Goal: Task Accomplishment & Management: Manage account settings

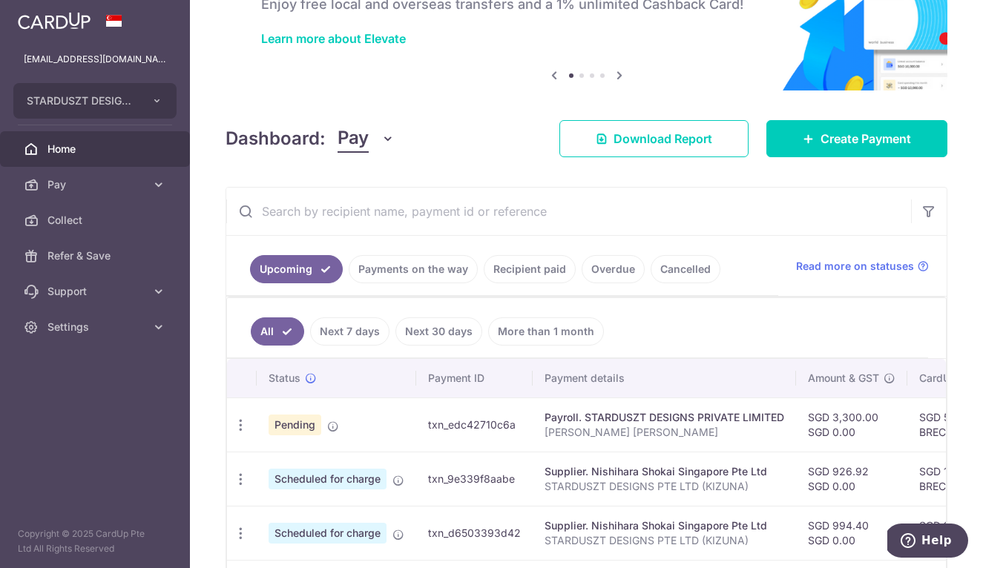
click at [433, 260] on link "Payments on the way" at bounding box center [413, 269] width 129 height 28
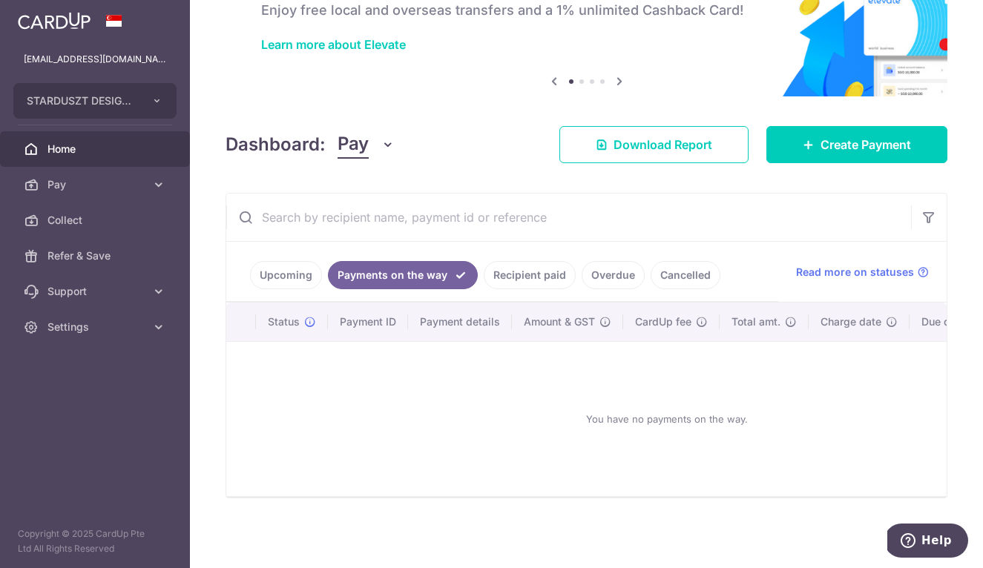
click at [526, 268] on link "Recipient paid" at bounding box center [530, 275] width 92 height 28
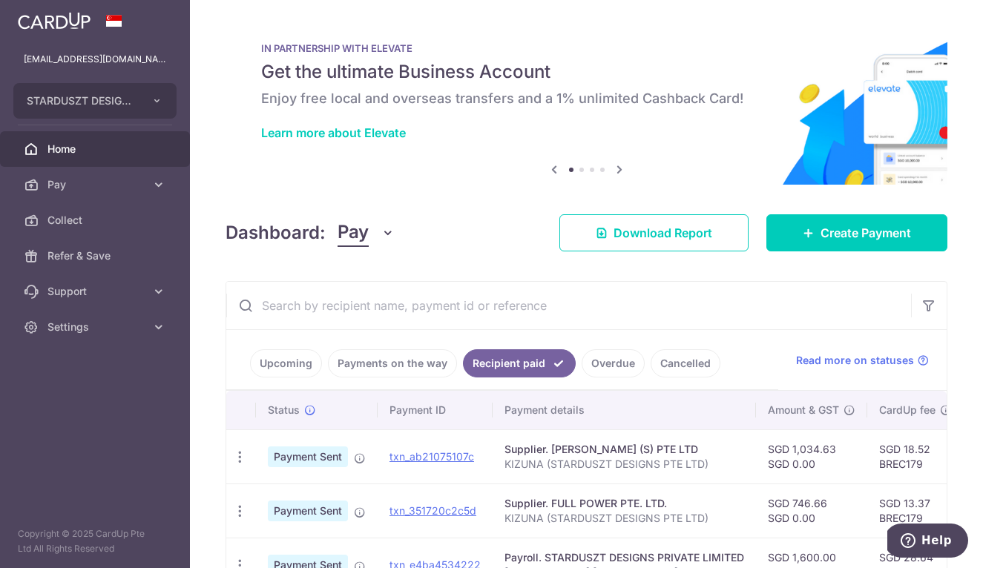
scroll to position [0, 0]
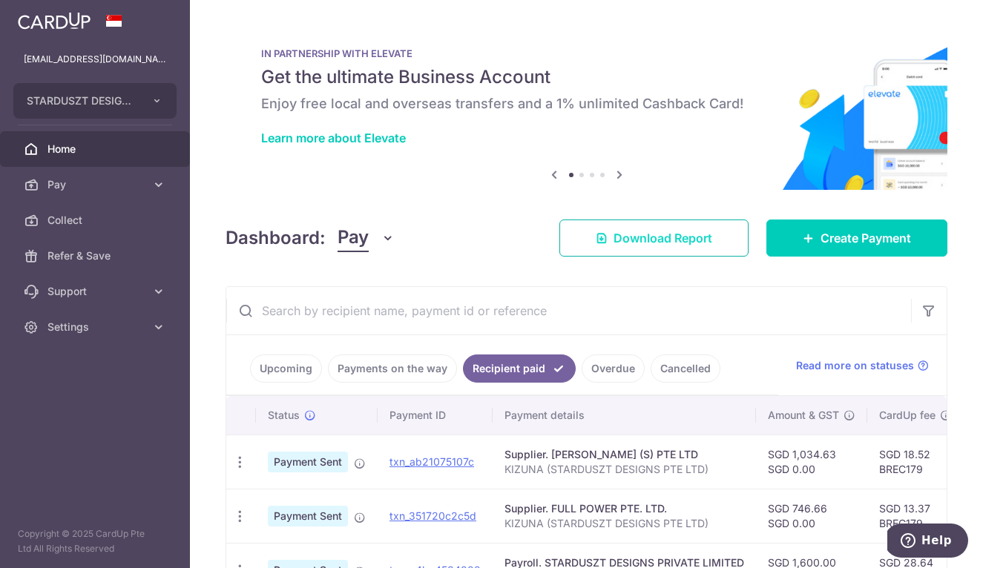
click at [713, 243] on link "Download Report" at bounding box center [654, 238] width 189 height 37
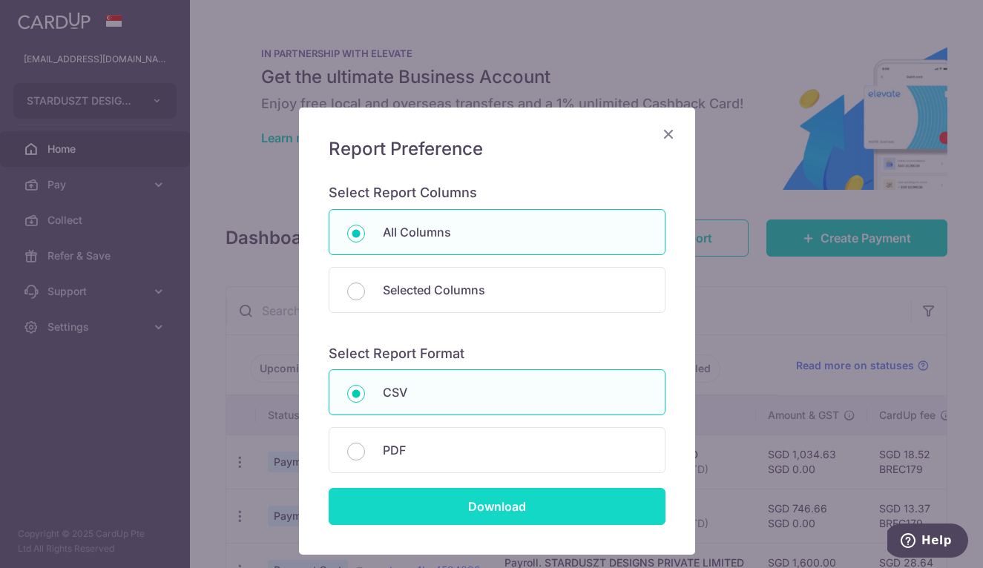
click at [579, 520] on input "Download" at bounding box center [497, 506] width 337 height 37
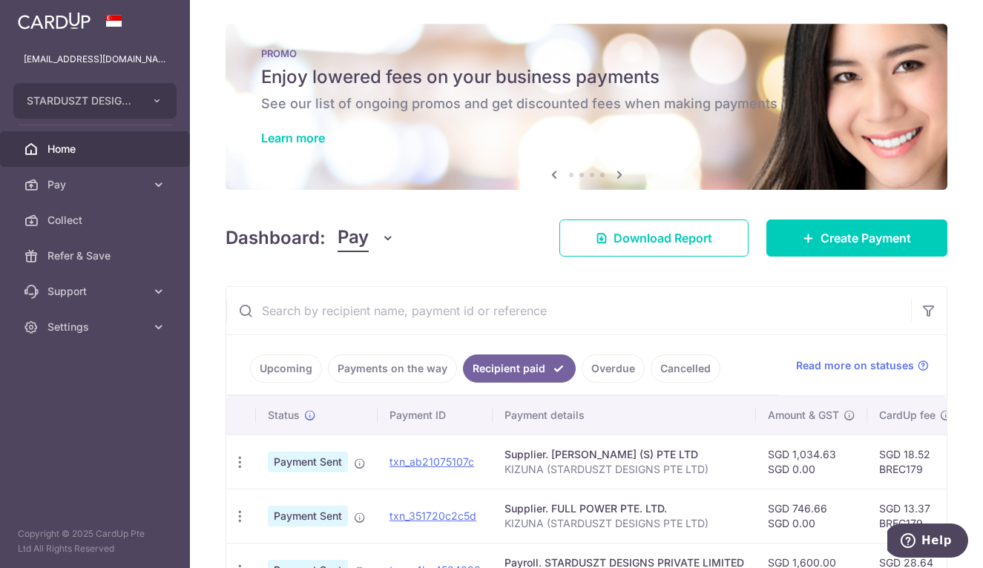
click at [410, 375] on link "Payments on the way" at bounding box center [392, 369] width 129 height 28
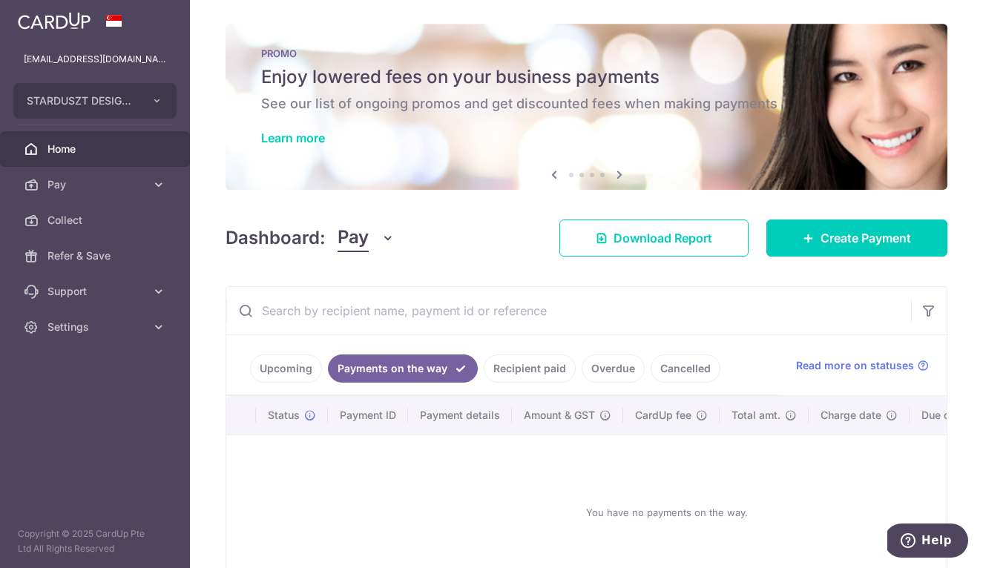
click at [278, 368] on link "Upcoming" at bounding box center [286, 369] width 72 height 28
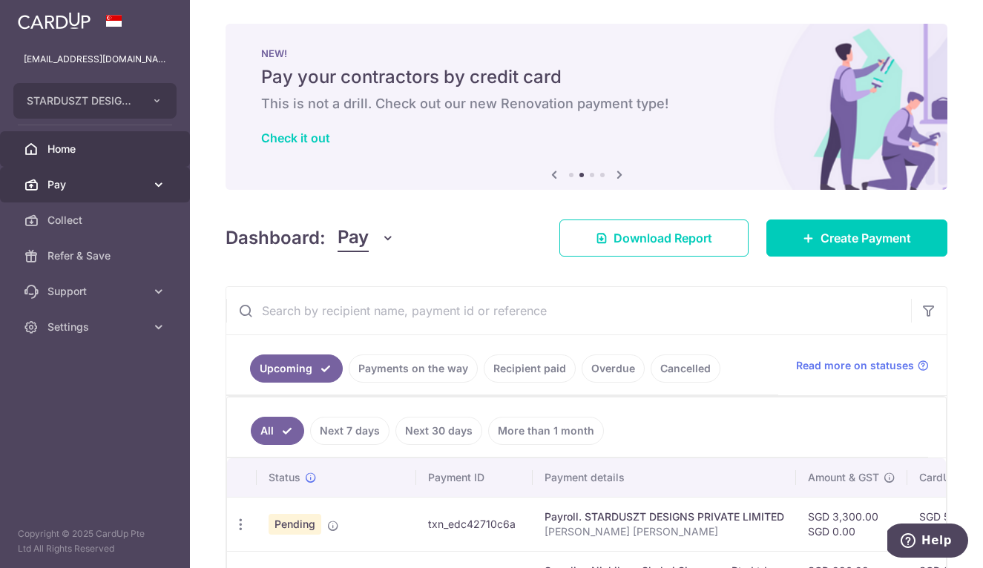
click at [77, 186] on span "Pay" at bounding box center [96, 184] width 98 height 15
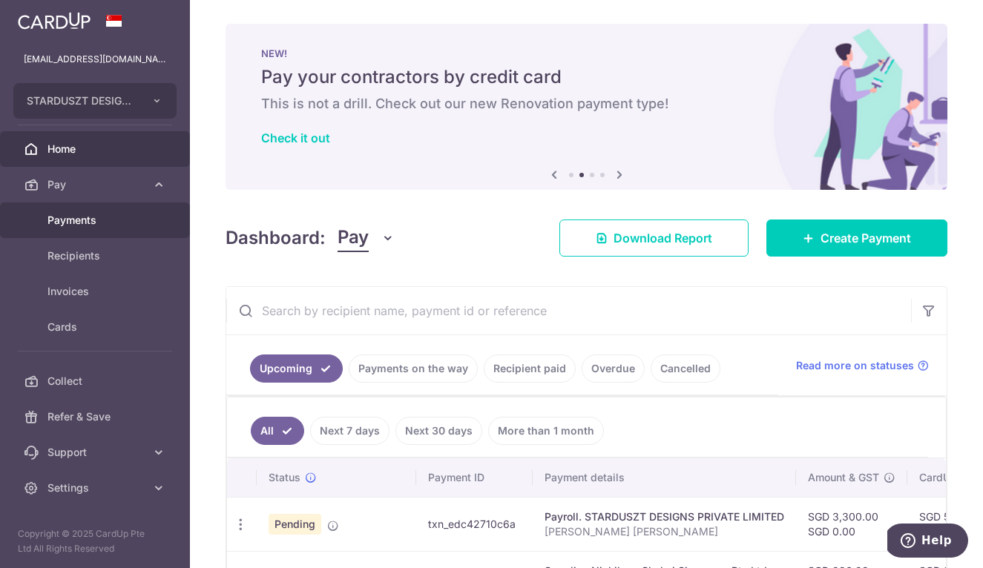
click at [72, 231] on link "Payments" at bounding box center [95, 221] width 190 height 36
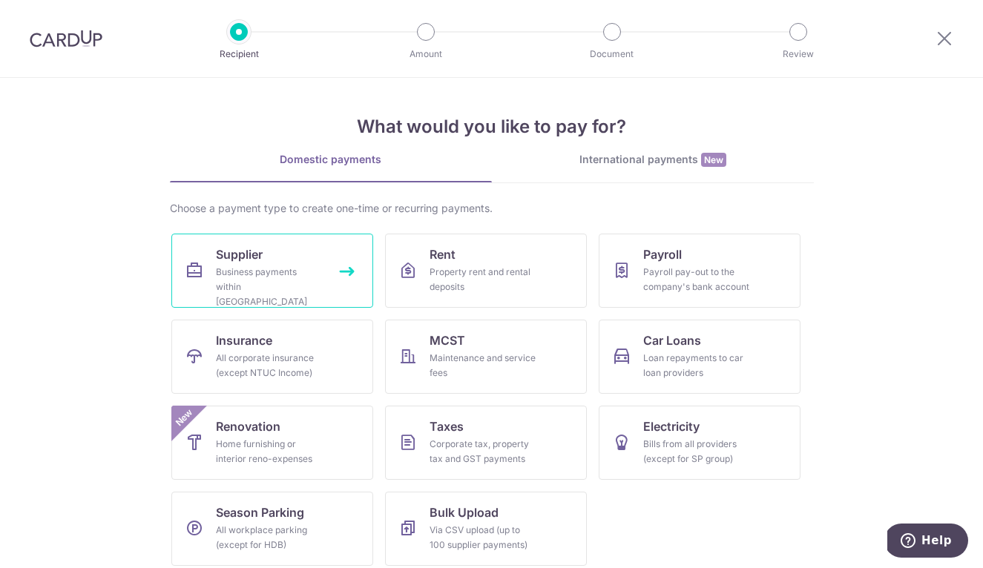
click at [277, 280] on div "Business payments within Singapore" at bounding box center [269, 287] width 107 height 45
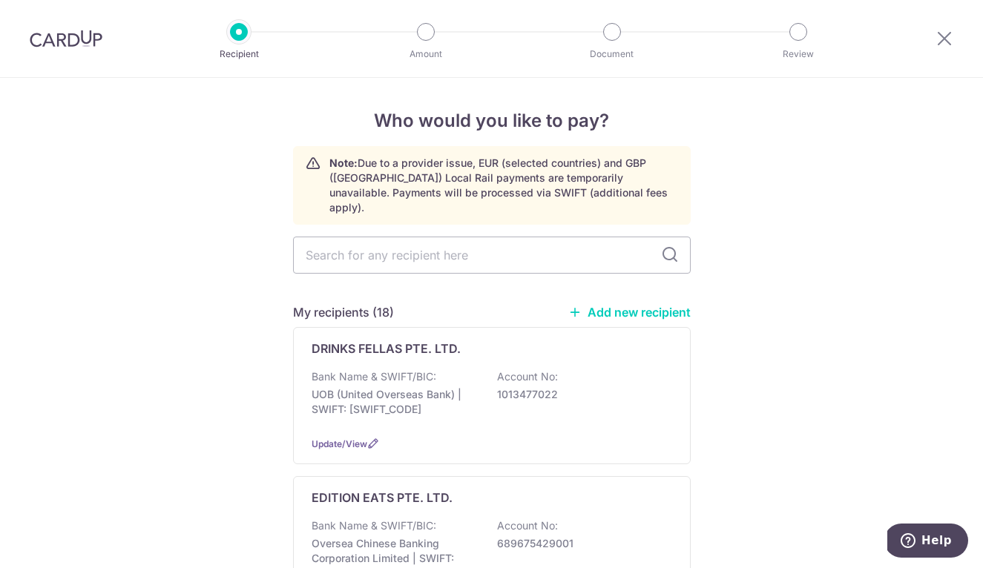
click at [637, 305] on link "Add new recipient" at bounding box center [629, 312] width 122 height 15
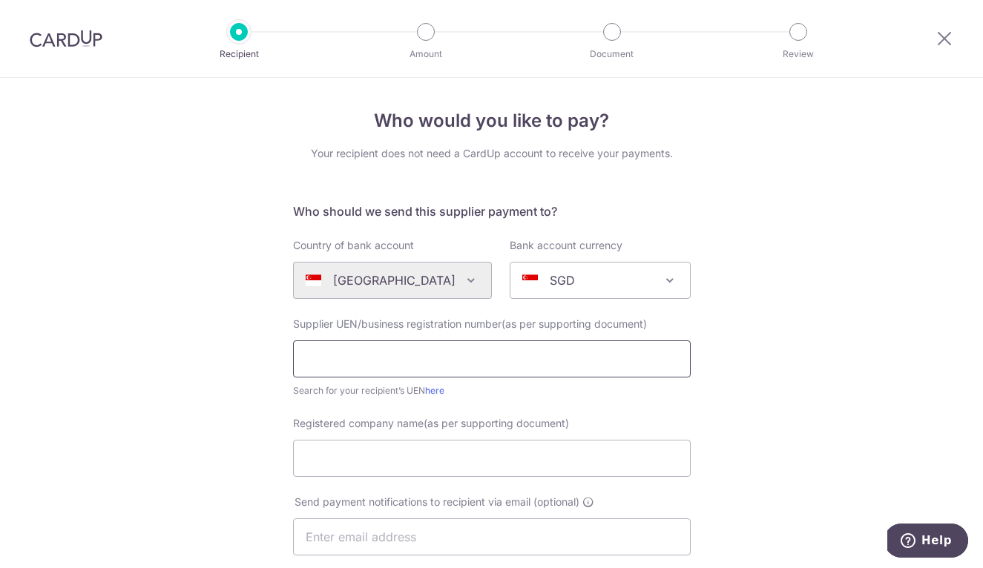
click at [439, 352] on input "text" at bounding box center [492, 359] width 398 height 37
paste input "201900515R"
type input "201900515R"
click at [496, 462] on input "Registered company name(as per supporting document)" at bounding box center [492, 458] width 398 height 37
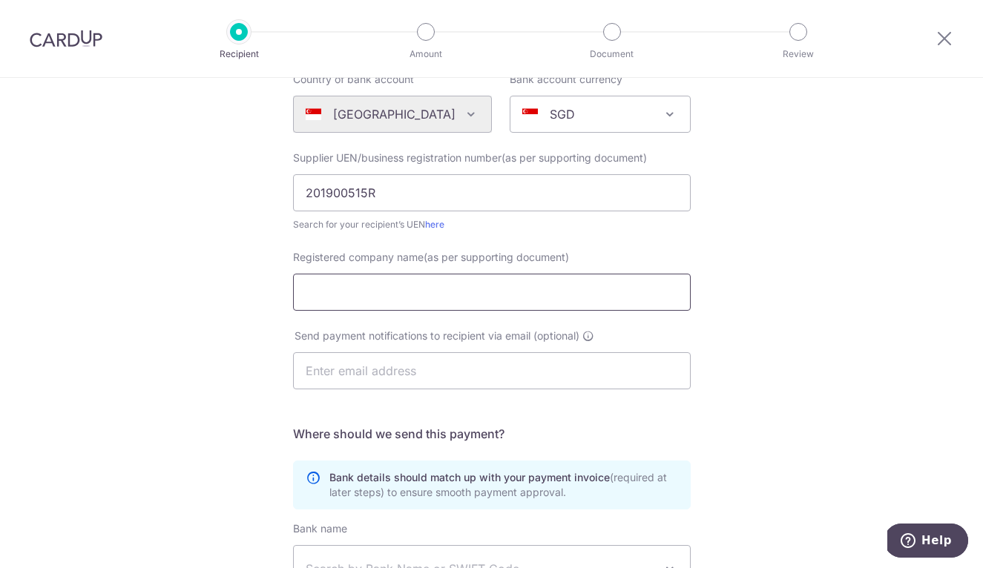
scroll to position [239, 0]
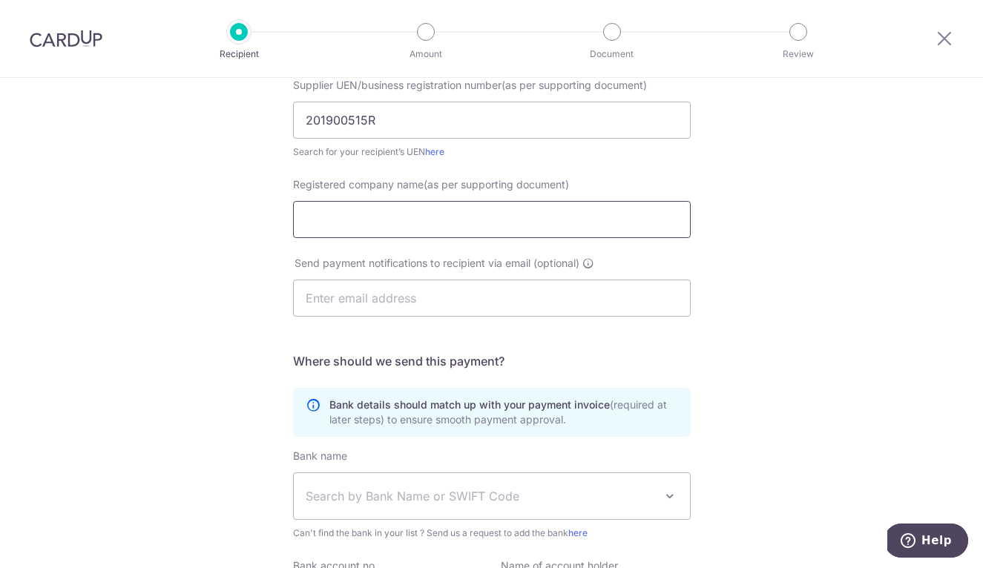
paste input "INLINE APPS PTE LTD"
type input "INLINE APPS PTE LTD"
paste input "[EMAIL_ADDRESS][DOMAIN_NAME]"
type input "[EMAIL_ADDRESS][DOMAIN_NAME]"
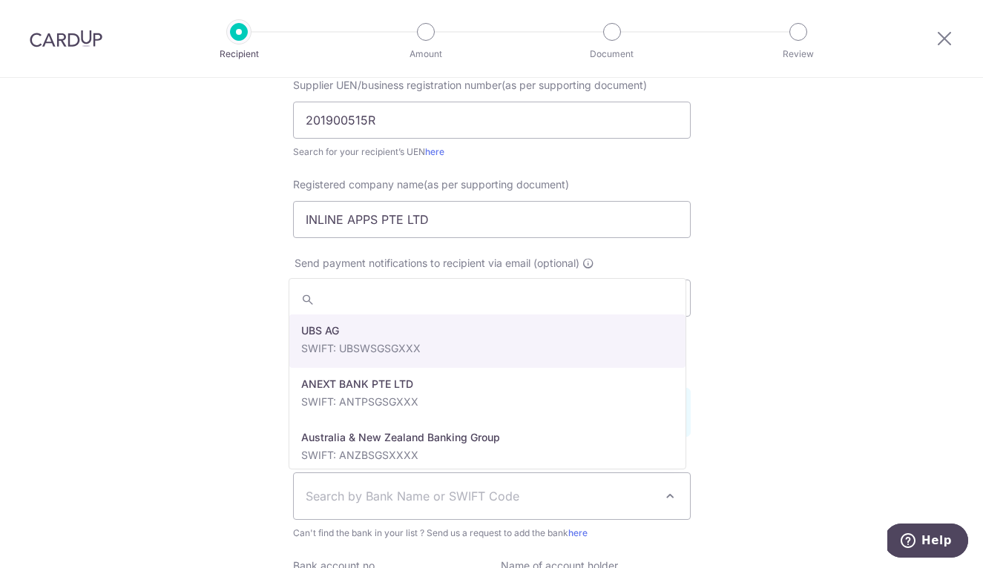
click at [476, 517] on span "Search by Bank Name or SWIFT Code" at bounding box center [492, 496] width 396 height 46
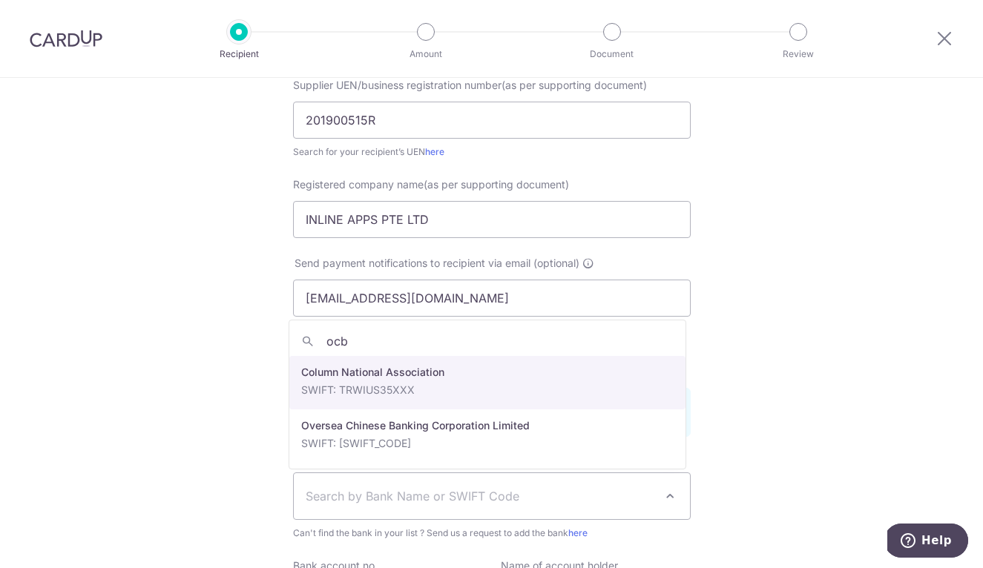
type input "ocbc"
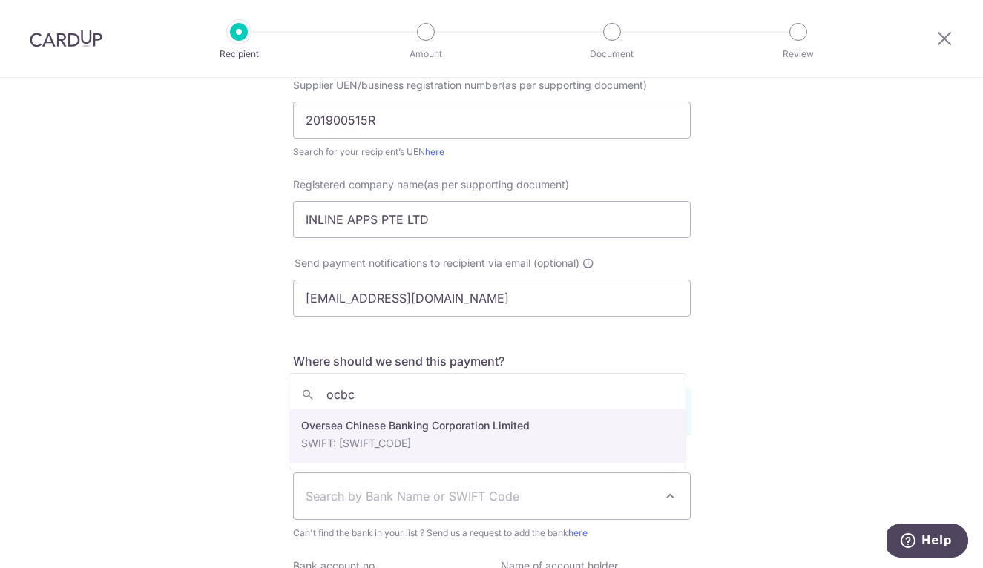
select select "12"
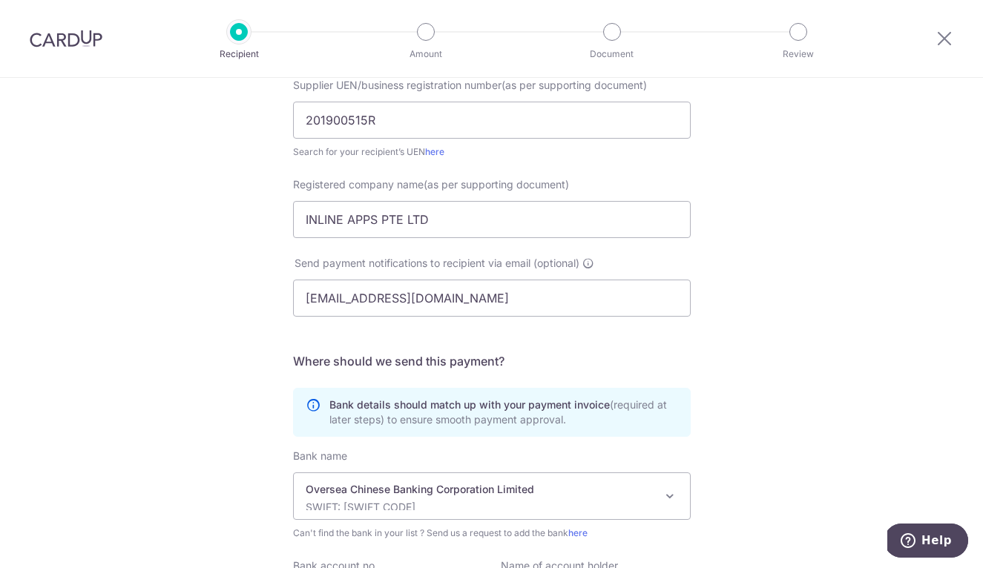
scroll to position [409, 0]
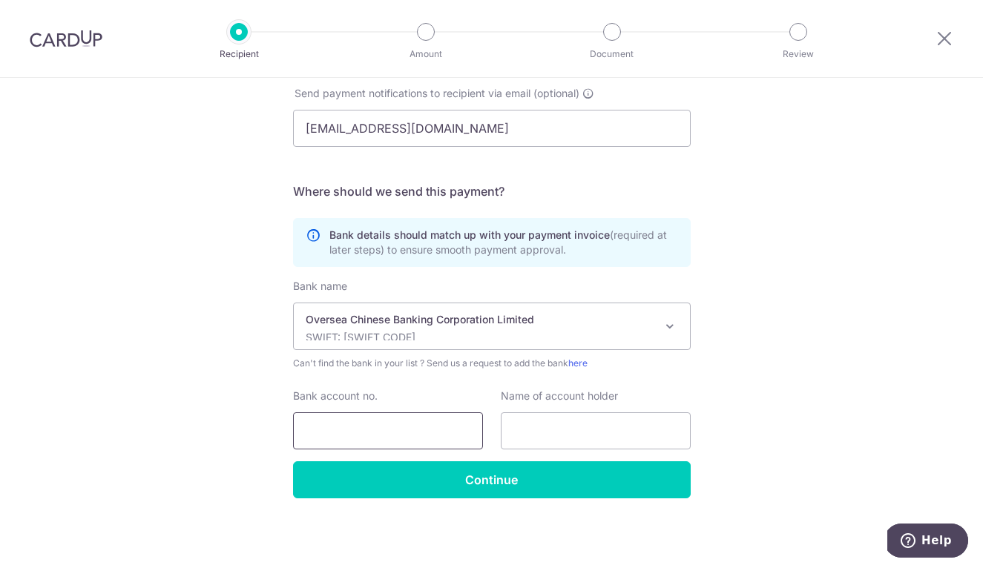
click at [433, 431] on input "Bank account no." at bounding box center [388, 431] width 190 height 37
type input "z"
paste input "713228716001"
type input "713228716001"
click at [629, 433] on input "text" at bounding box center [596, 431] width 190 height 37
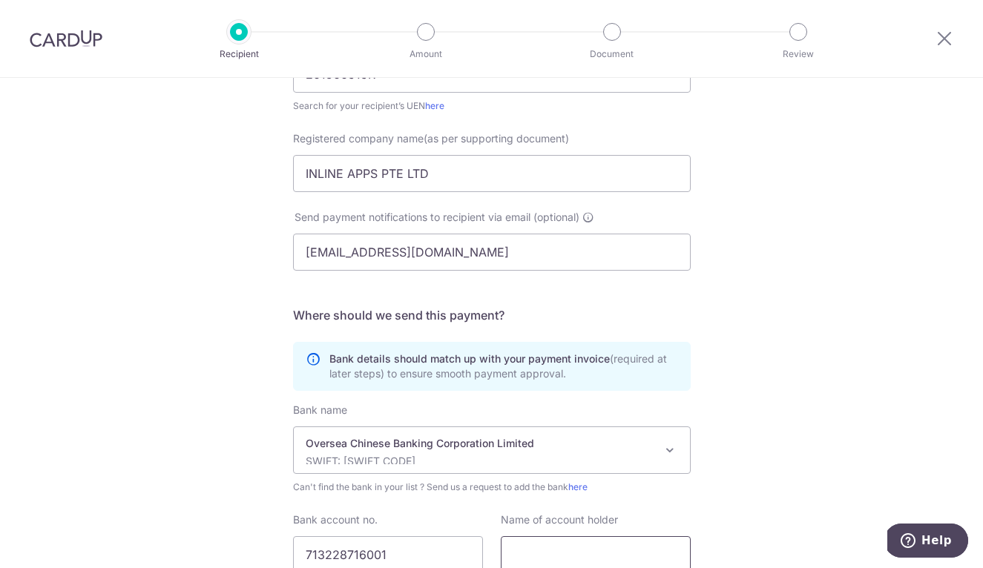
scroll to position [180, 0]
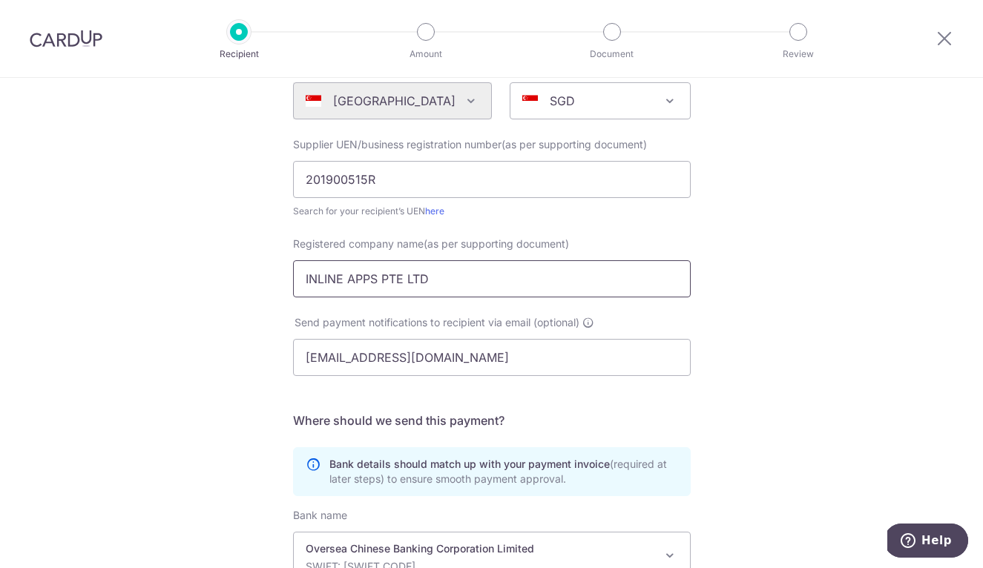
click at [532, 275] on input "INLINE APPS PTE LTD" at bounding box center [492, 278] width 398 height 37
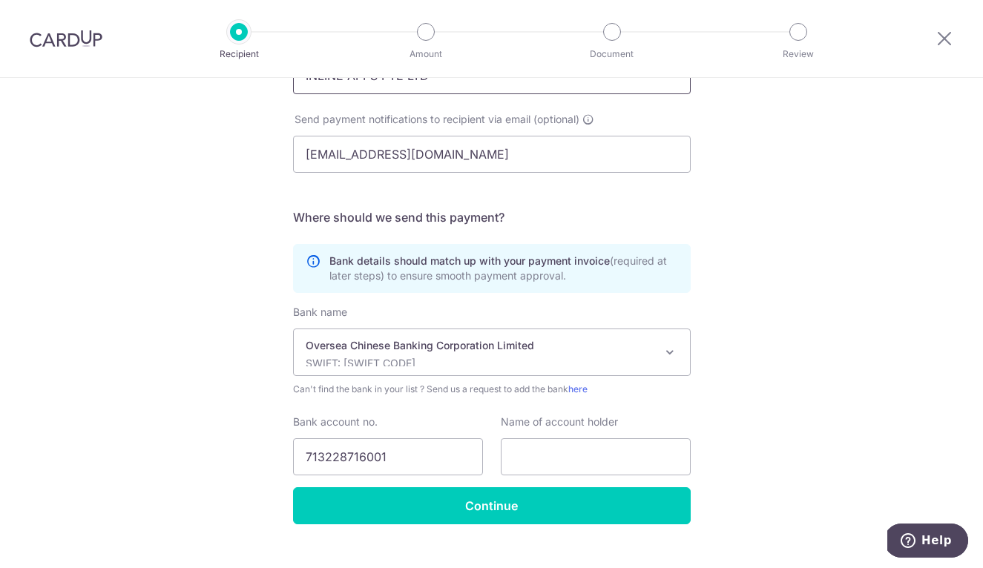
scroll to position [409, 0]
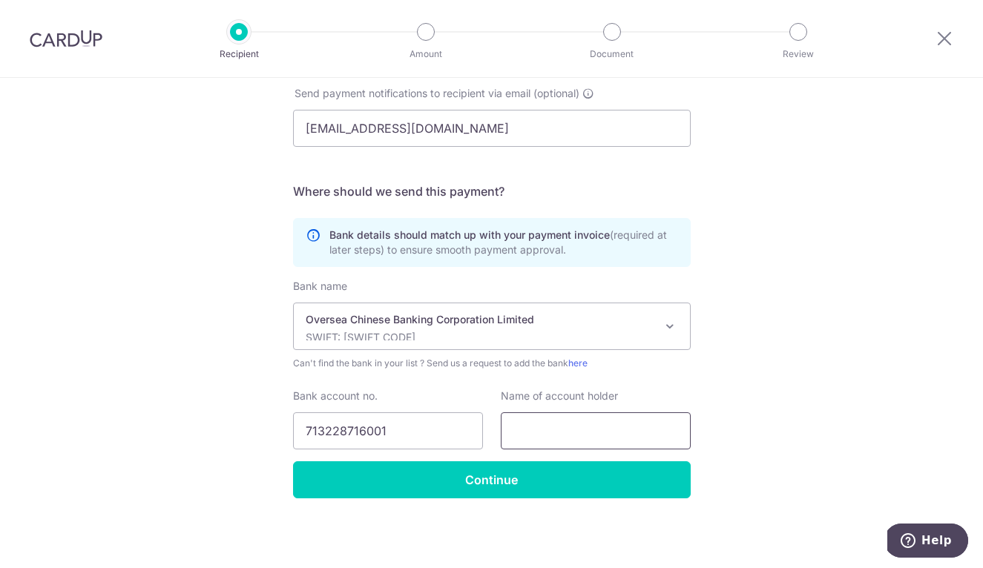
click at [554, 427] on input "text" at bounding box center [596, 431] width 190 height 37
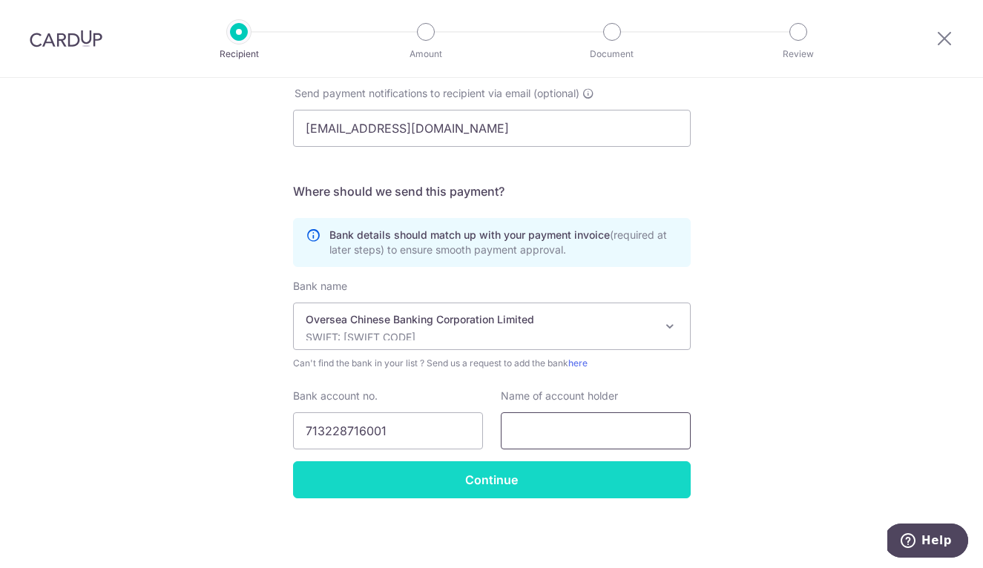
paste input "INLINE APPS PTE LTD"
type input "INLINE APPS PTE LTD"
click at [527, 483] on input "Continue" at bounding box center [492, 480] width 398 height 37
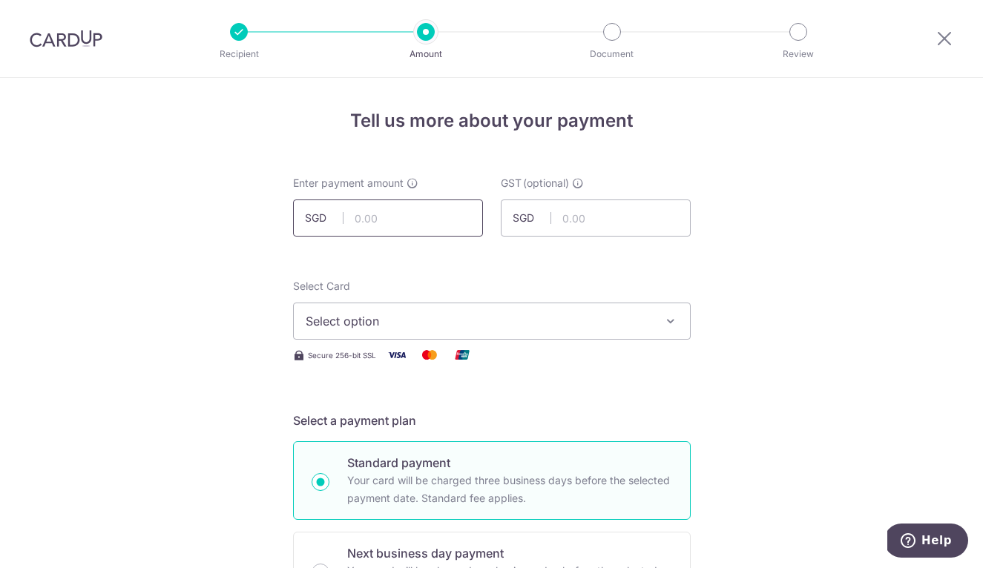
paste input "250.70"
type input "250.70"
click at [551, 318] on span "Select option" at bounding box center [479, 321] width 346 height 18
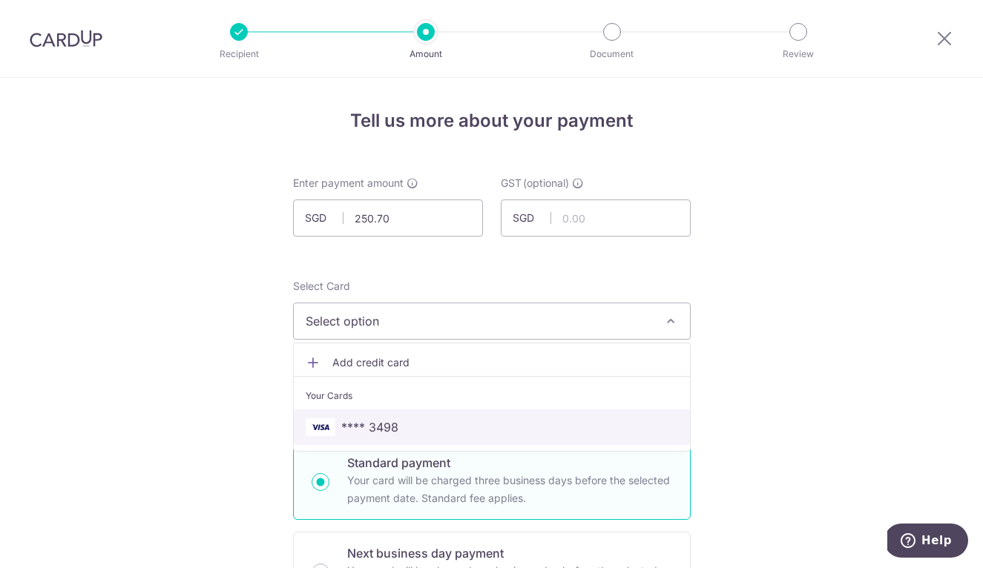
click at [442, 433] on span "**** 3498" at bounding box center [492, 428] width 373 height 18
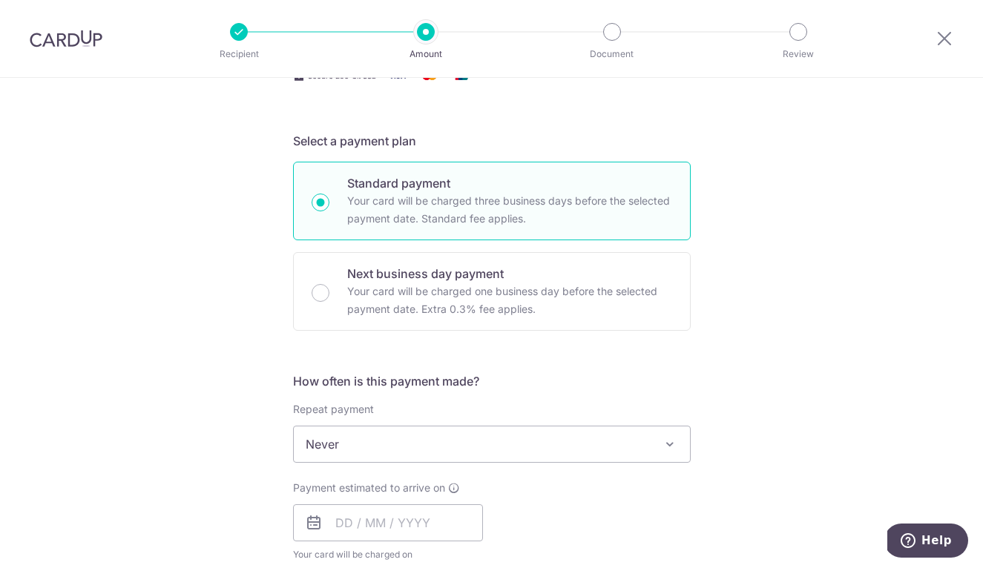
scroll to position [304, 0]
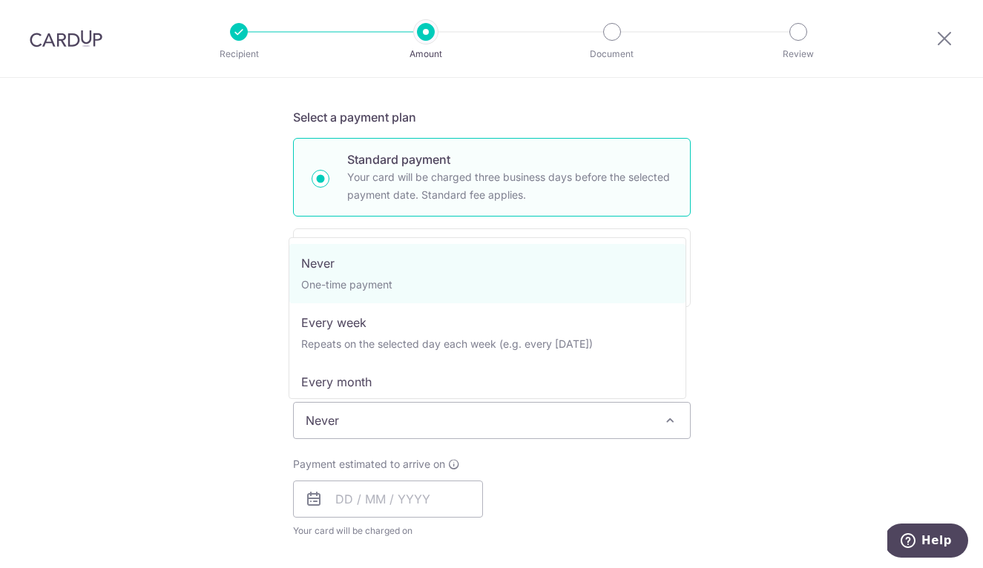
click at [632, 421] on span "Never" at bounding box center [492, 421] width 396 height 36
select select "3"
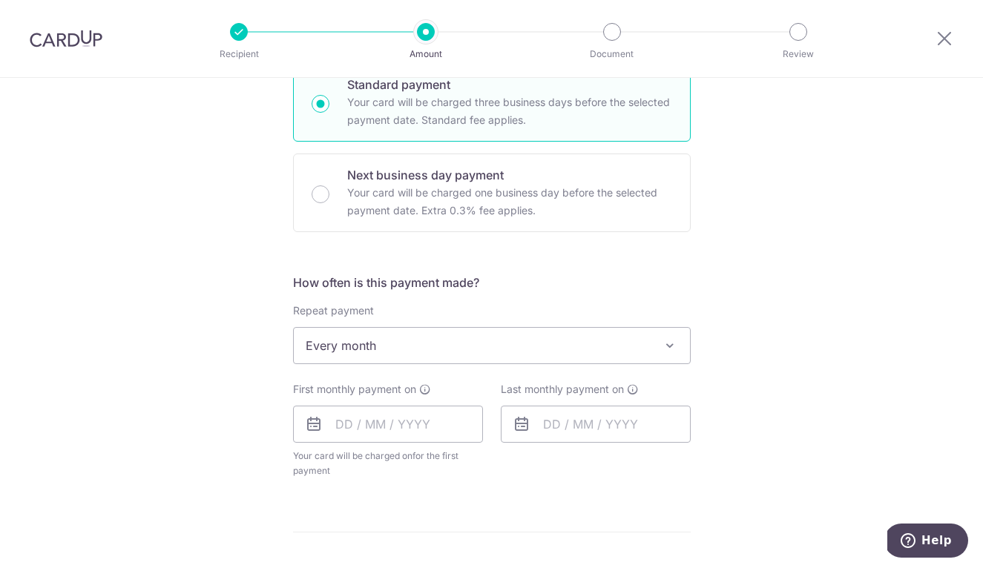
scroll to position [394, 0]
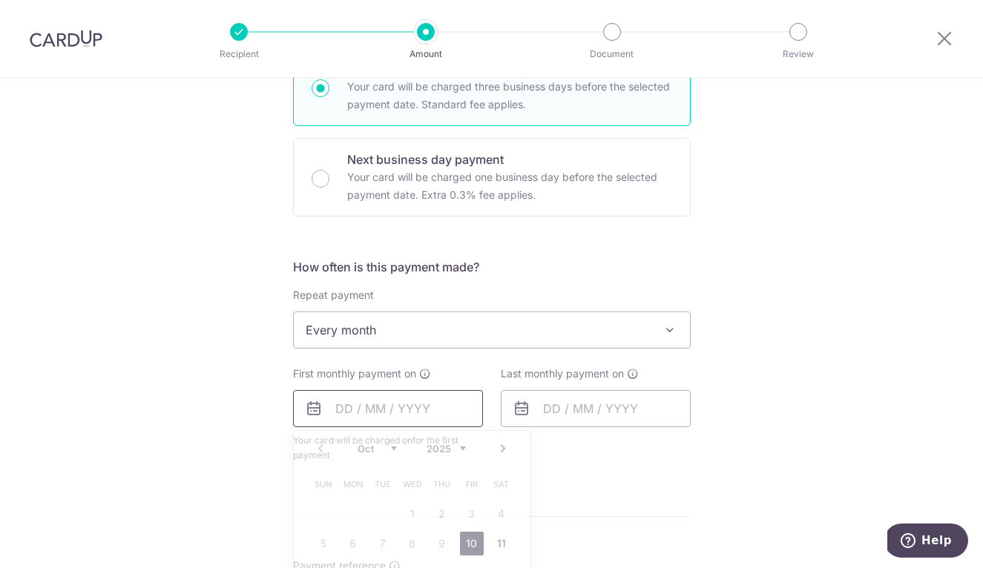
click at [418, 404] on input "text" at bounding box center [388, 408] width 190 height 37
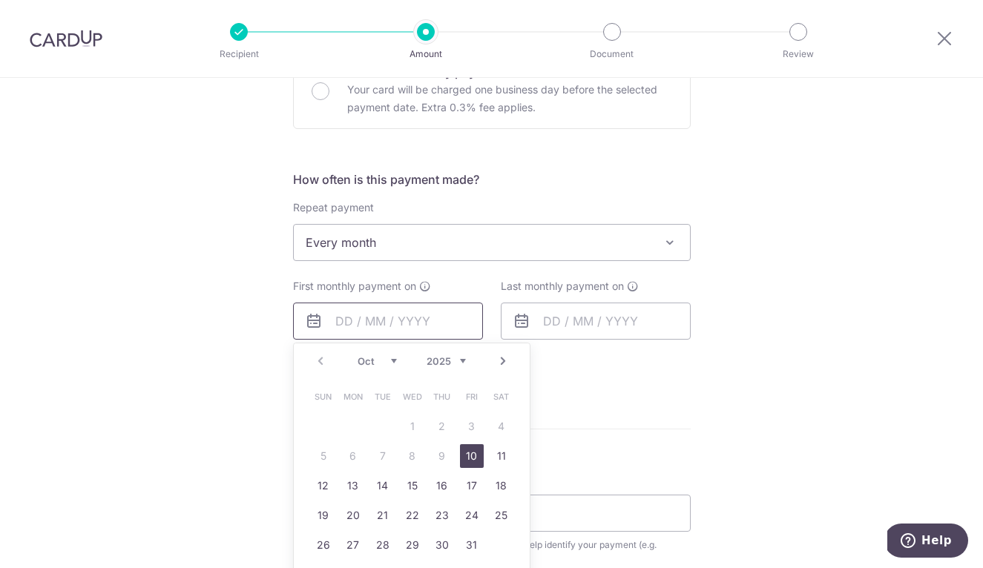
scroll to position [546, 0]
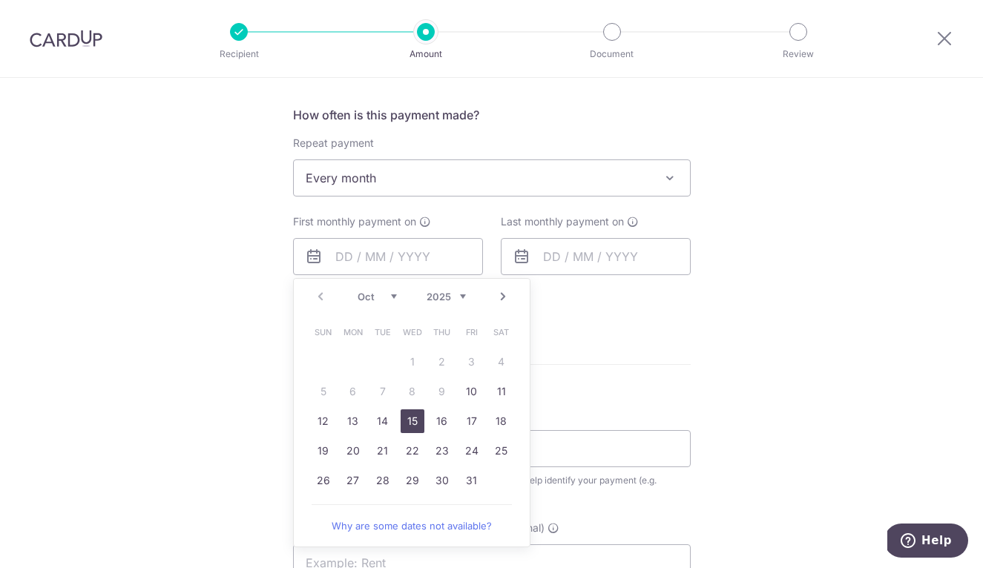
click at [405, 422] on link "15" at bounding box center [413, 422] width 24 height 24
type input "[DATE]"
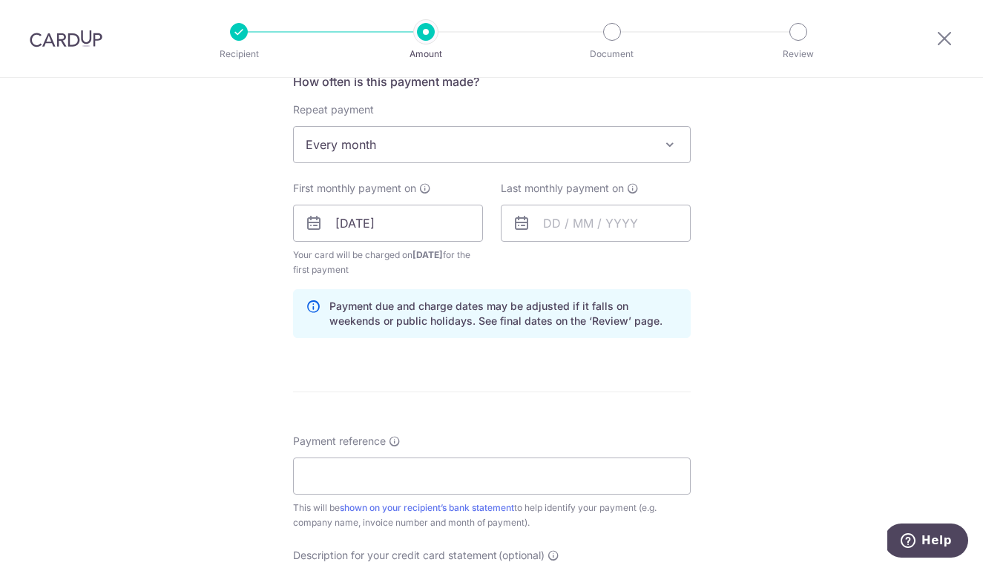
scroll to position [668, 0]
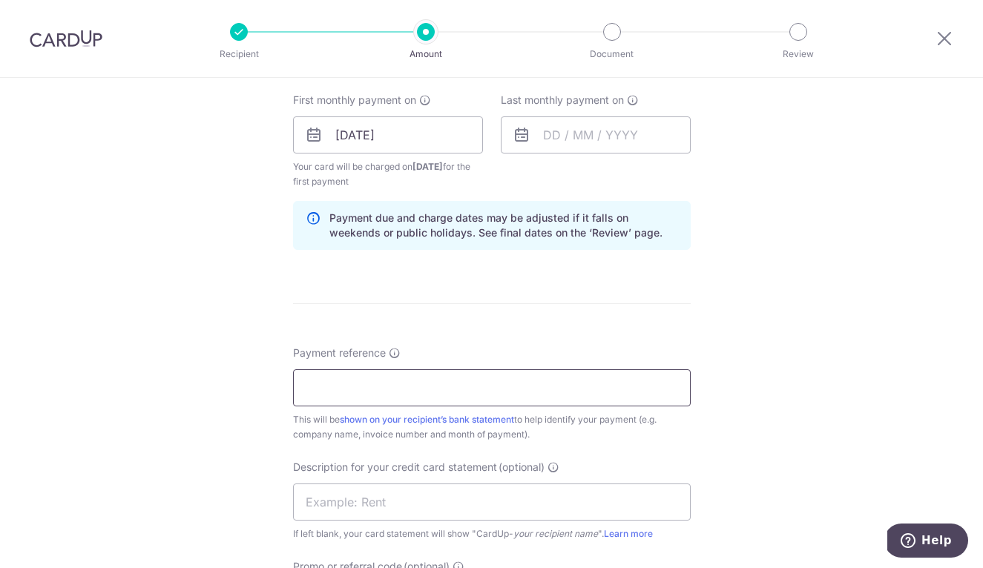
click at [562, 396] on input "Payment reference" at bounding box center [492, 388] width 398 height 37
paste input "250.70"
type input "250.70"
paste input "Kizuna @ Potong Pasir"
type input "kizuna"
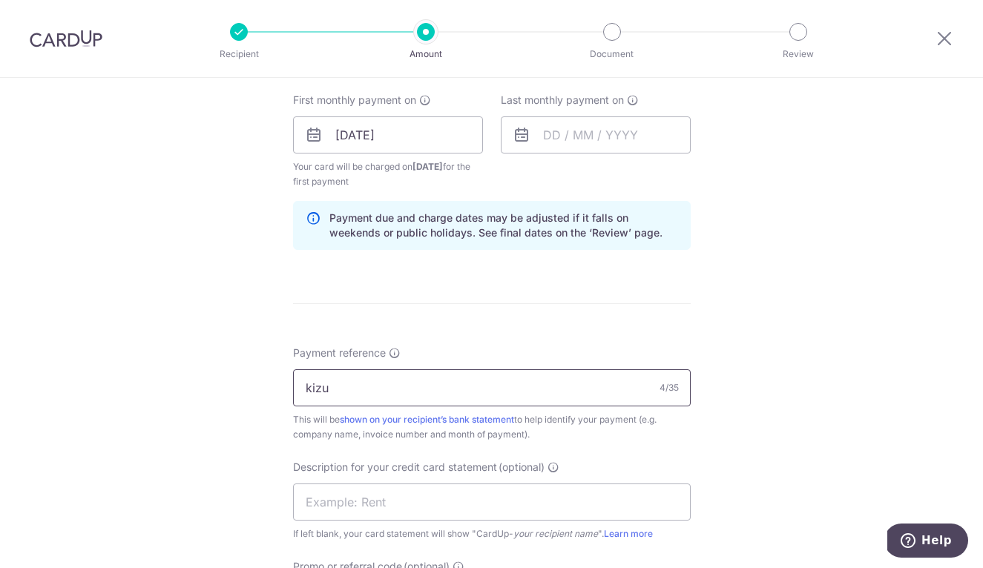
type input "S"
type input "STARDUSZT DESIGNS PTE LTD (KIZUNA)"
click at [467, 502] on input "text" at bounding box center [492, 502] width 398 height 37
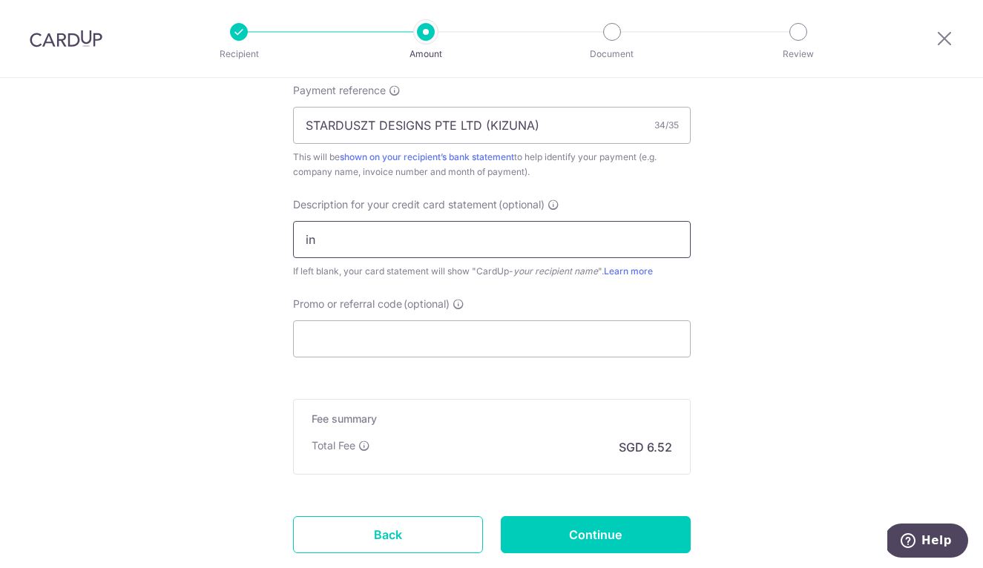
scroll to position [932, 0]
type input "i"
type input "INLINE AP"
click at [548, 335] on input "Promo or referral code (optional)" at bounding box center [492, 337] width 398 height 37
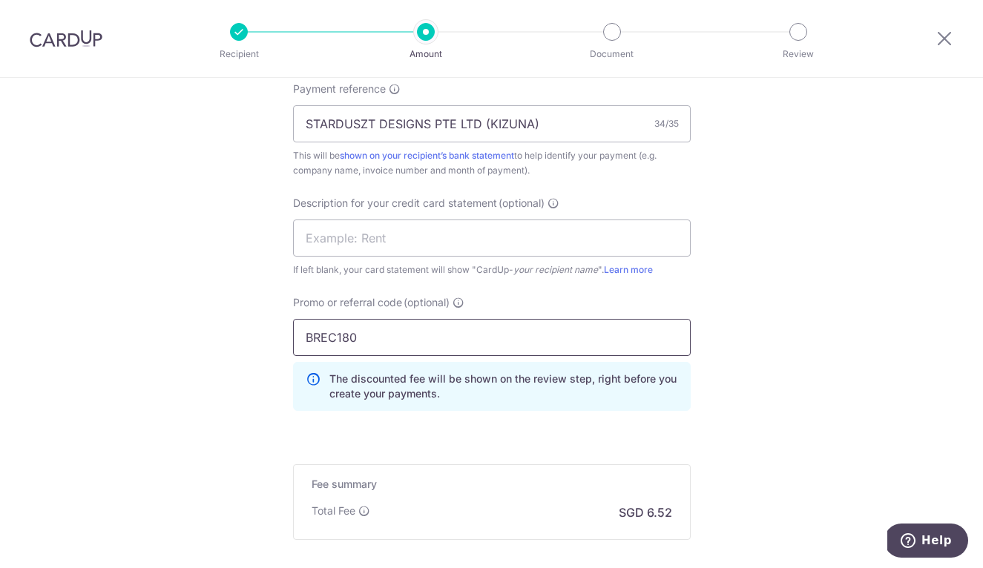
scroll to position [1094, 0]
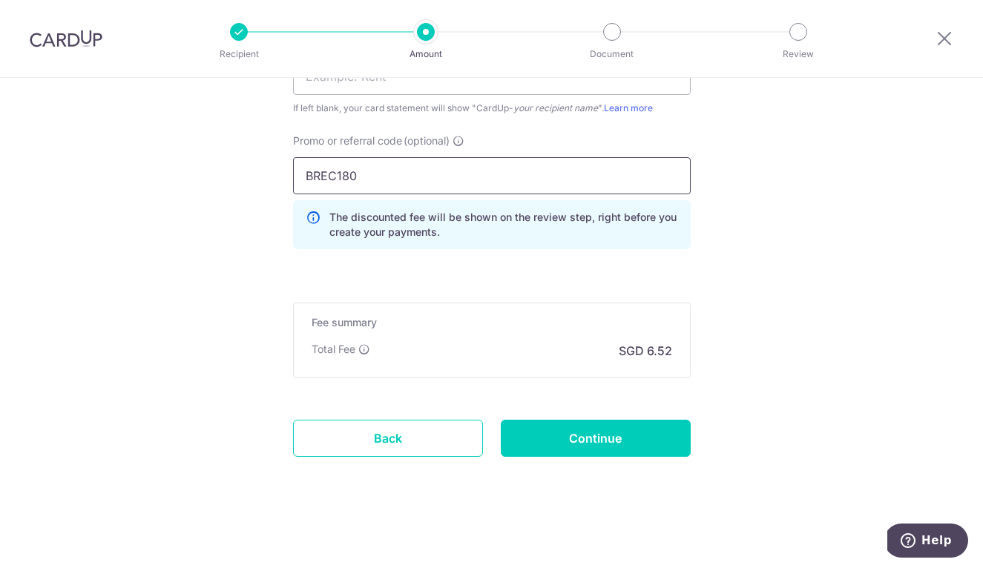
click at [574, 170] on input "BREC180" at bounding box center [492, 175] width 398 height 37
type input "BREC179"
click at [582, 445] on input "Continue" at bounding box center [596, 438] width 190 height 37
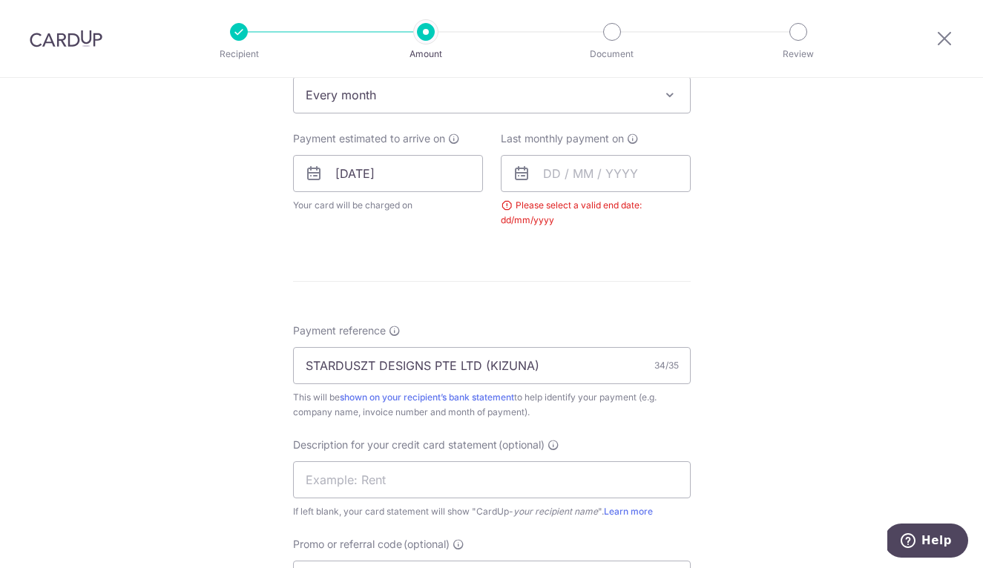
scroll to position [626, 0]
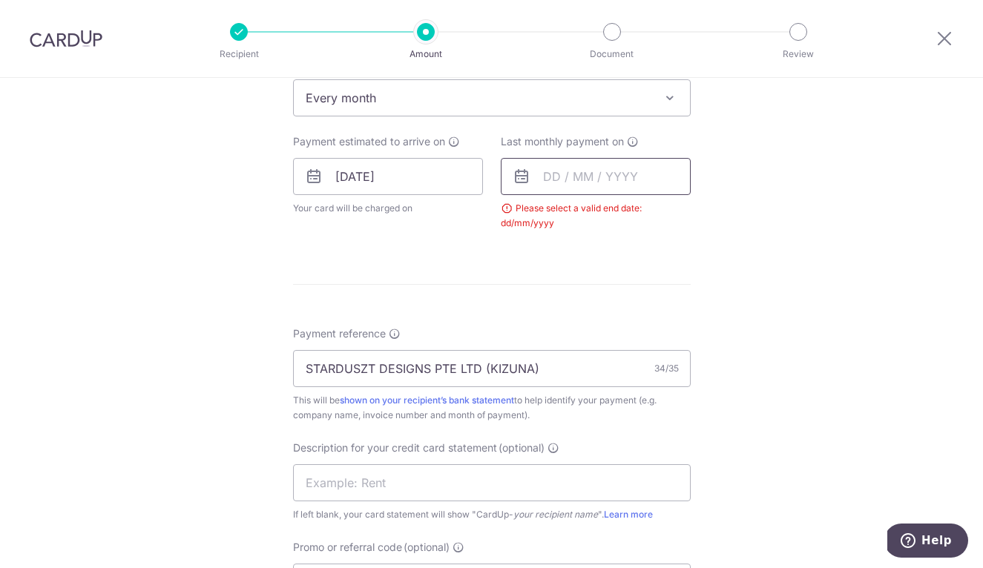
click at [556, 176] on input "text" at bounding box center [596, 176] width 190 height 37
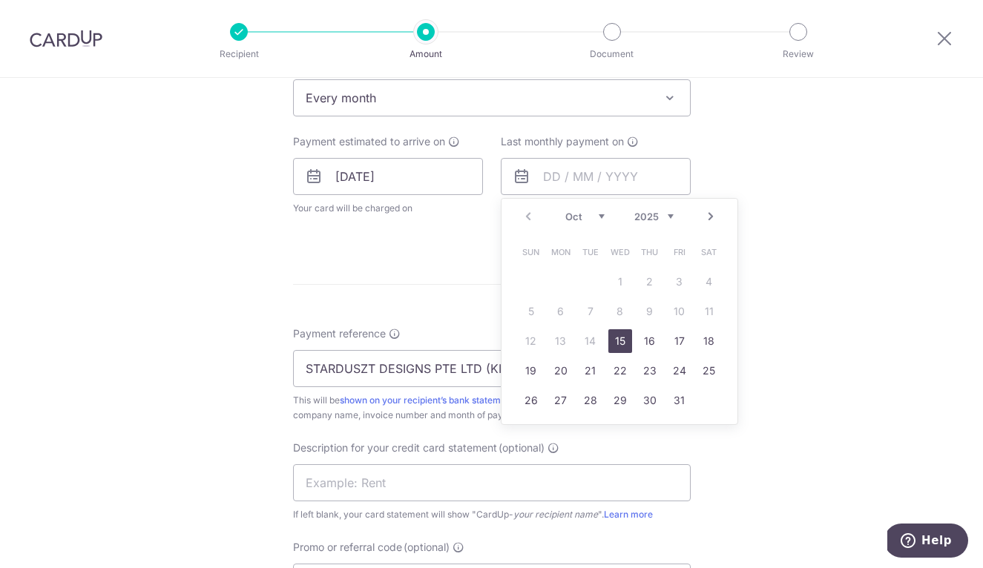
click at [710, 214] on link "Next" at bounding box center [711, 217] width 18 height 18
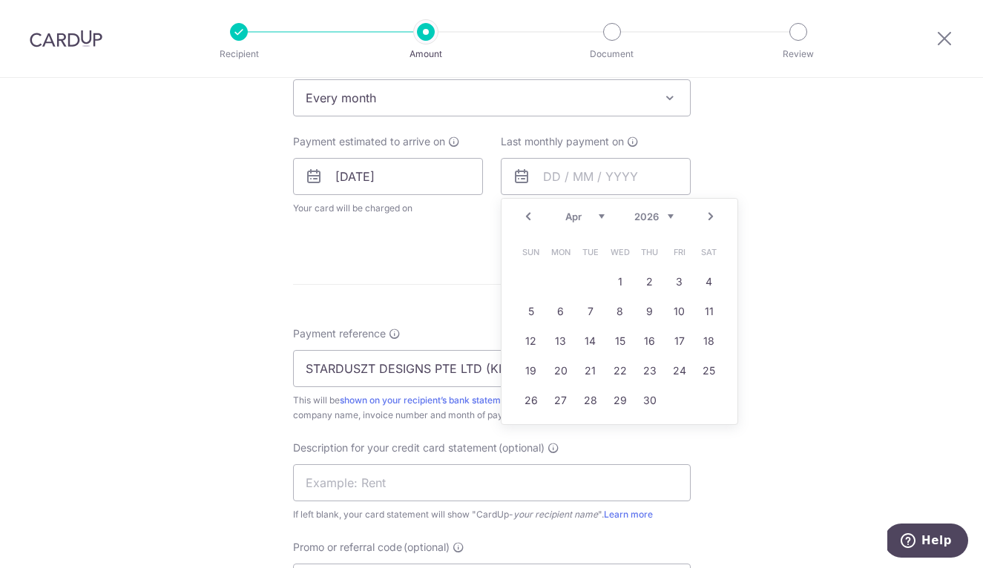
click at [710, 214] on link "Next" at bounding box center [711, 217] width 18 height 18
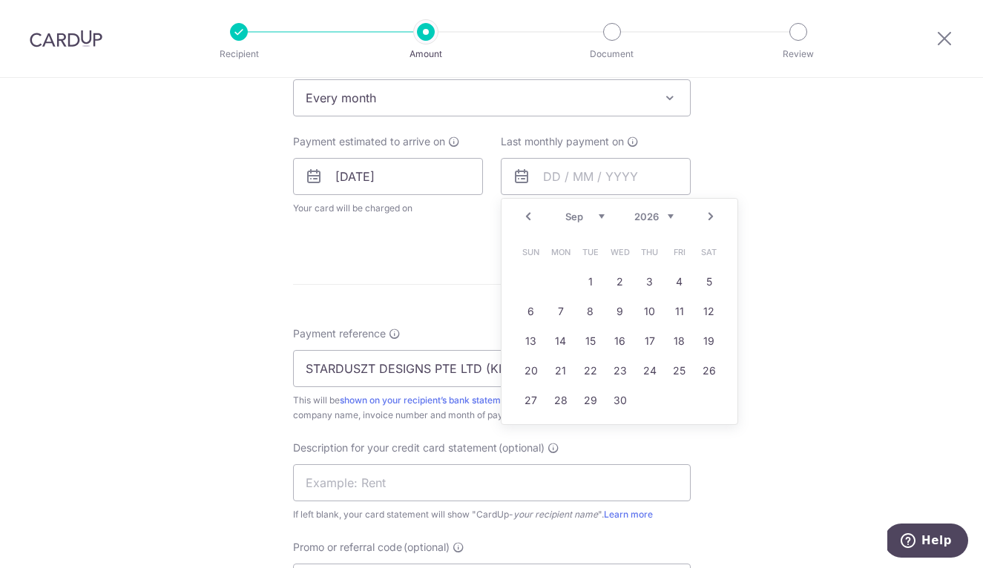
click at [710, 214] on link "Next" at bounding box center [711, 217] width 18 height 18
click at [647, 342] on link "15" at bounding box center [650, 342] width 24 height 24
type input "15/10/2026"
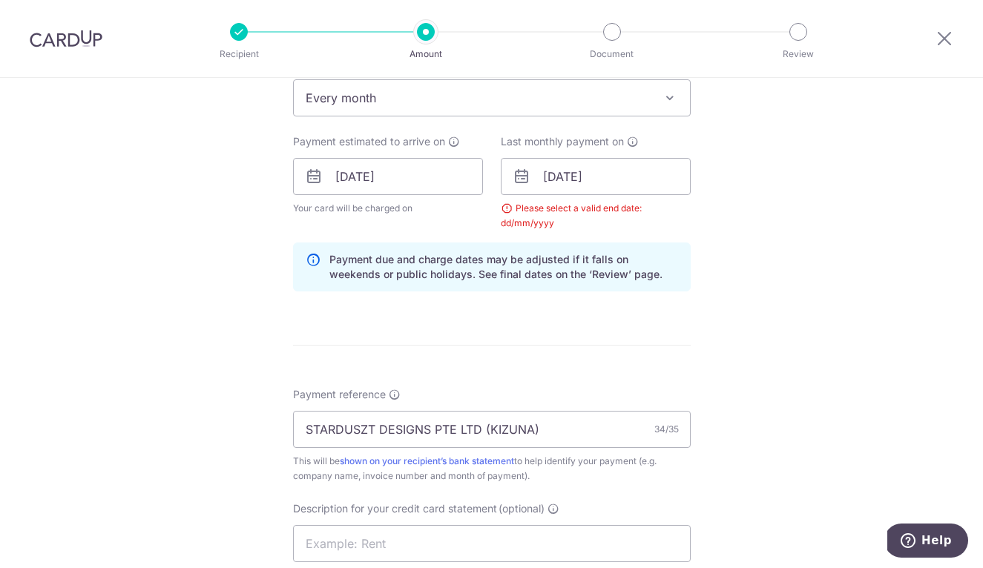
click at [804, 309] on div "Tell us more about your payment Enter payment amount SGD 250.70 250.70 GST (opt…" at bounding box center [491, 244] width 983 height 1584
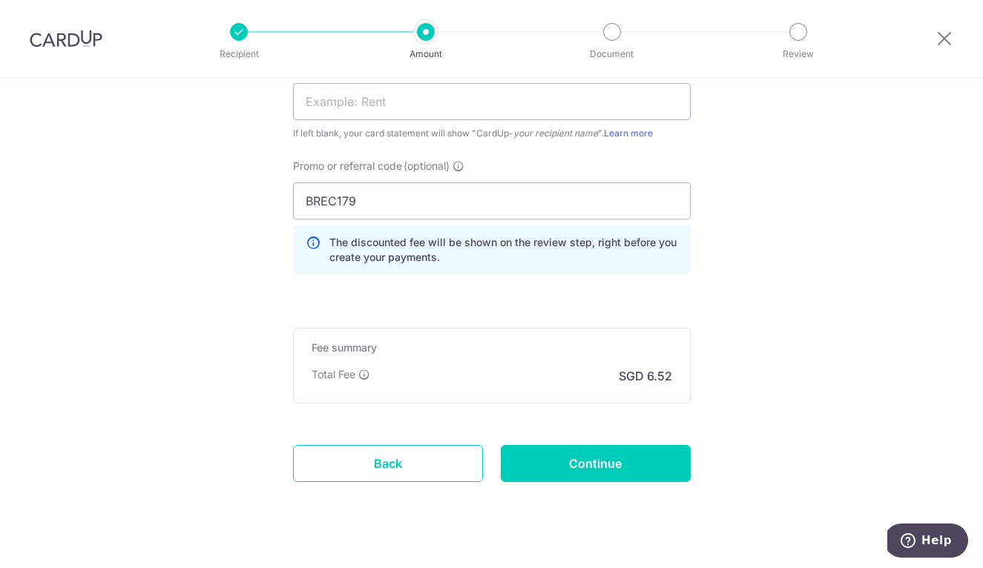
scroll to position [1094, 0]
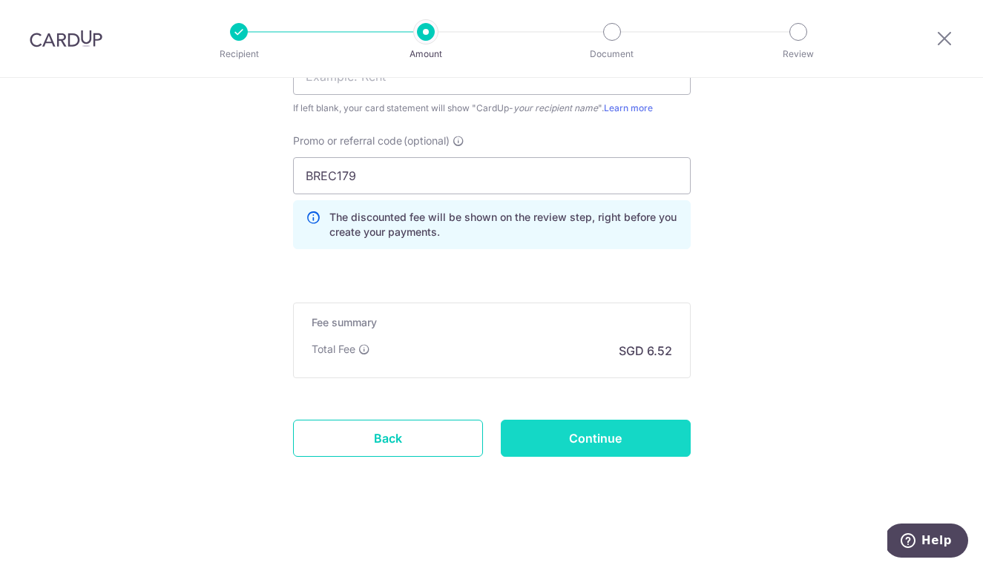
click at [643, 442] on input "Continue" at bounding box center [596, 438] width 190 height 37
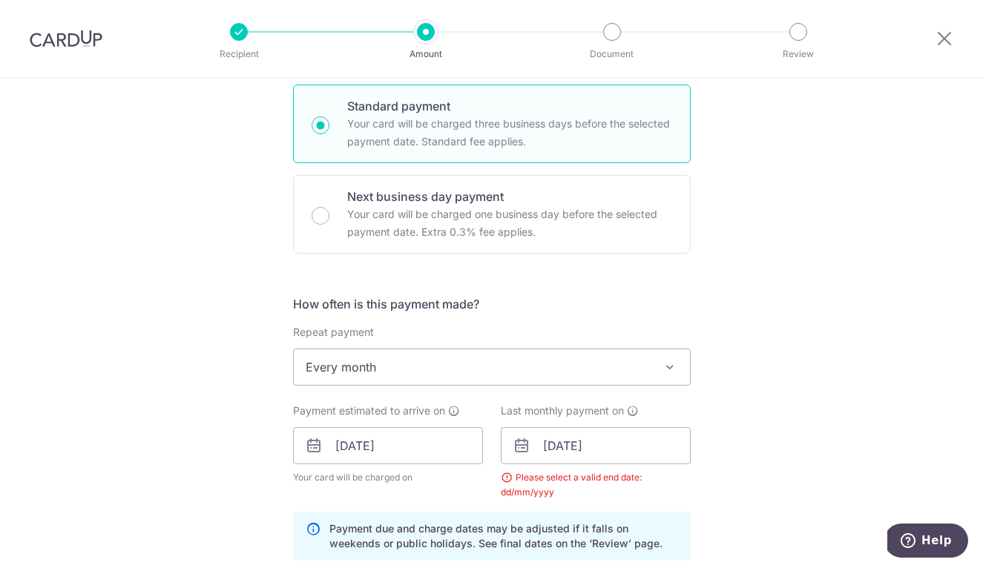
scroll to position [354, 0]
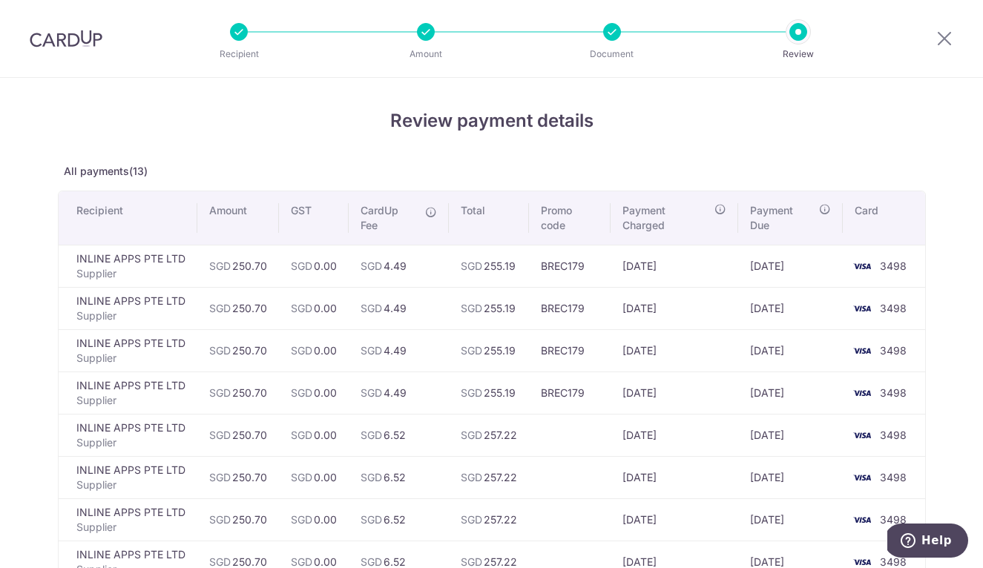
click at [75, 39] on img at bounding box center [66, 39] width 73 height 18
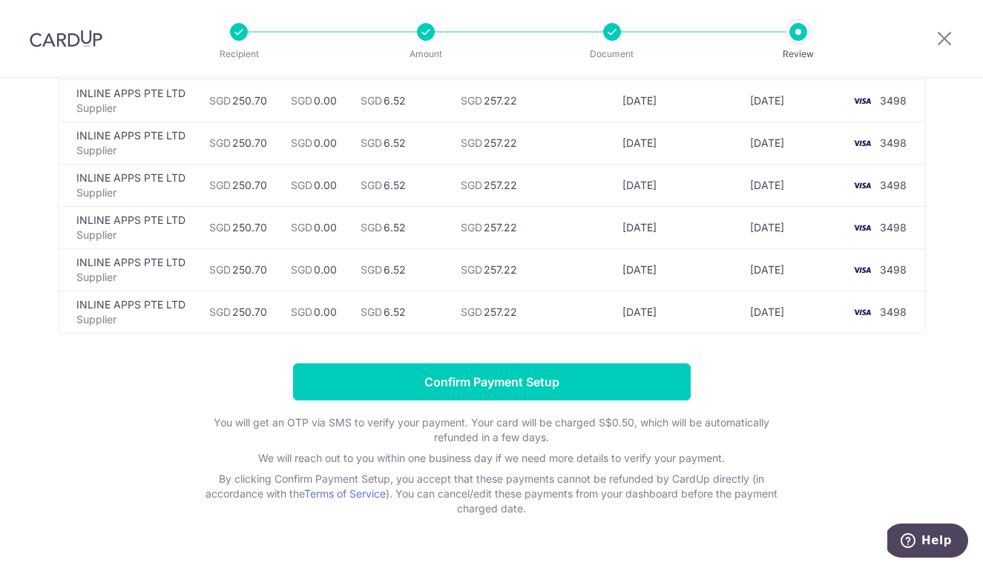
scroll to position [497, 0]
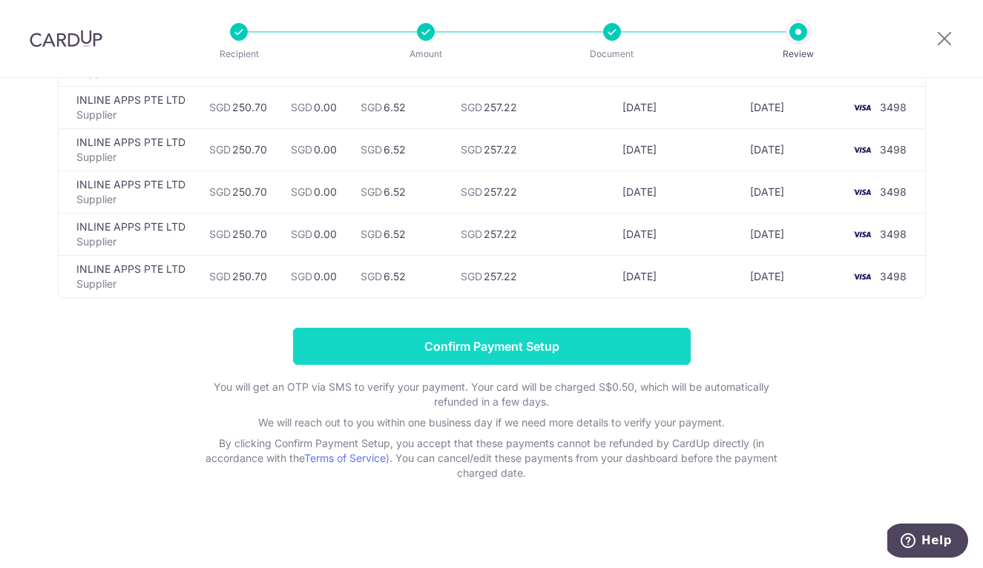
click at [577, 347] on input "Confirm Payment Setup" at bounding box center [492, 346] width 398 height 37
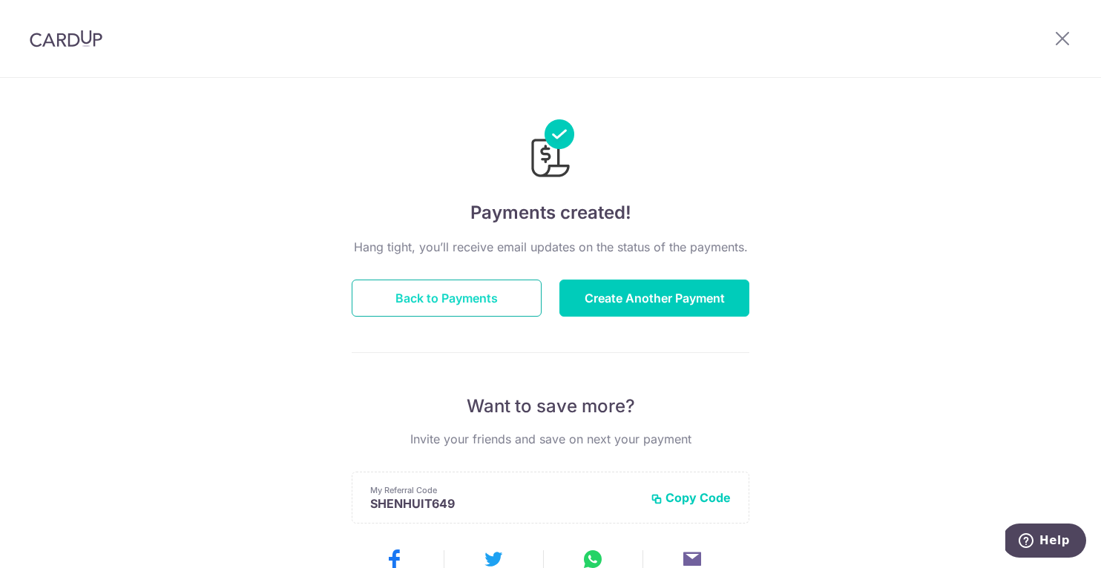
click at [467, 300] on button "Back to Payments" at bounding box center [447, 298] width 190 height 37
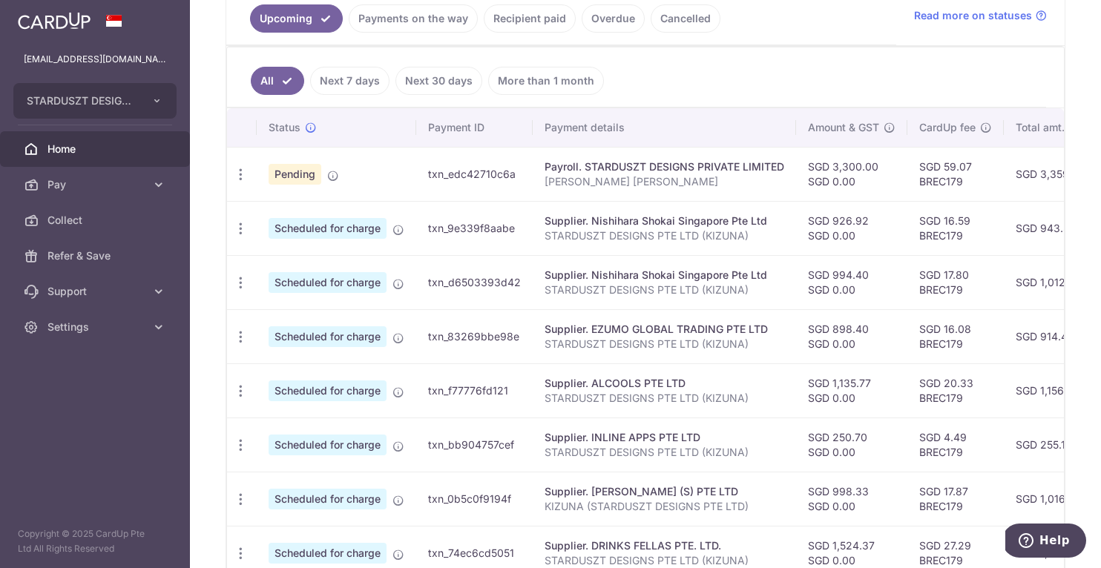
scroll to position [158, 0]
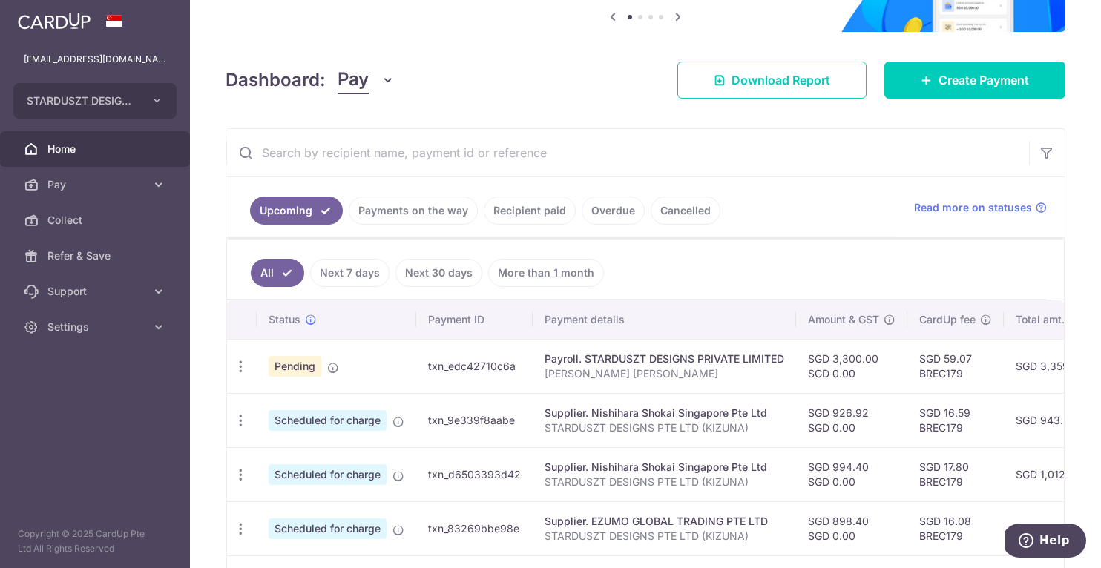
click at [393, 151] on input "text" at bounding box center [627, 152] width 803 height 47
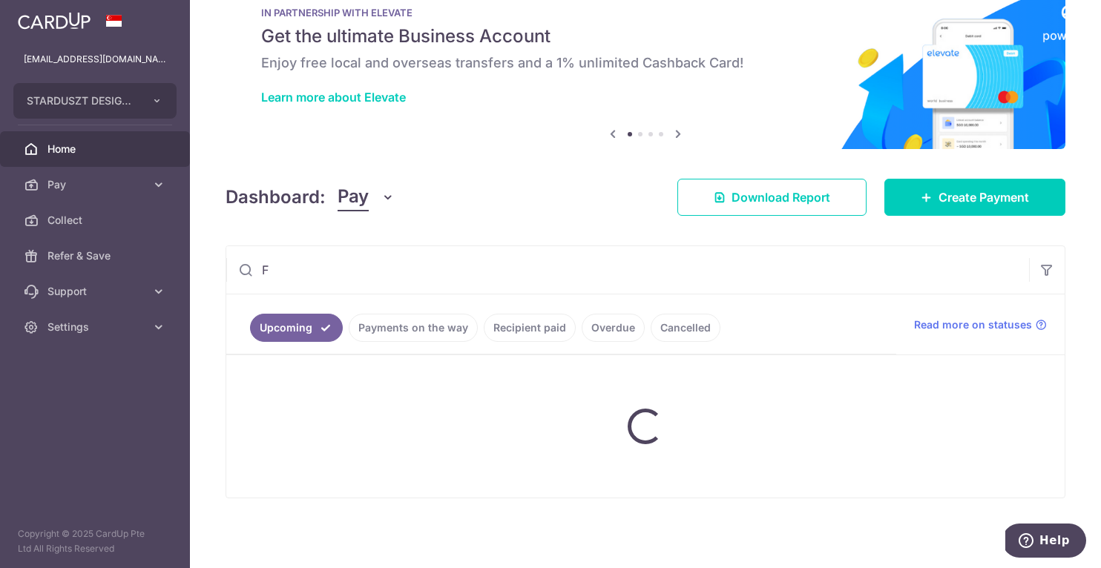
scroll to position [40, 0]
type input "FULL POWER"
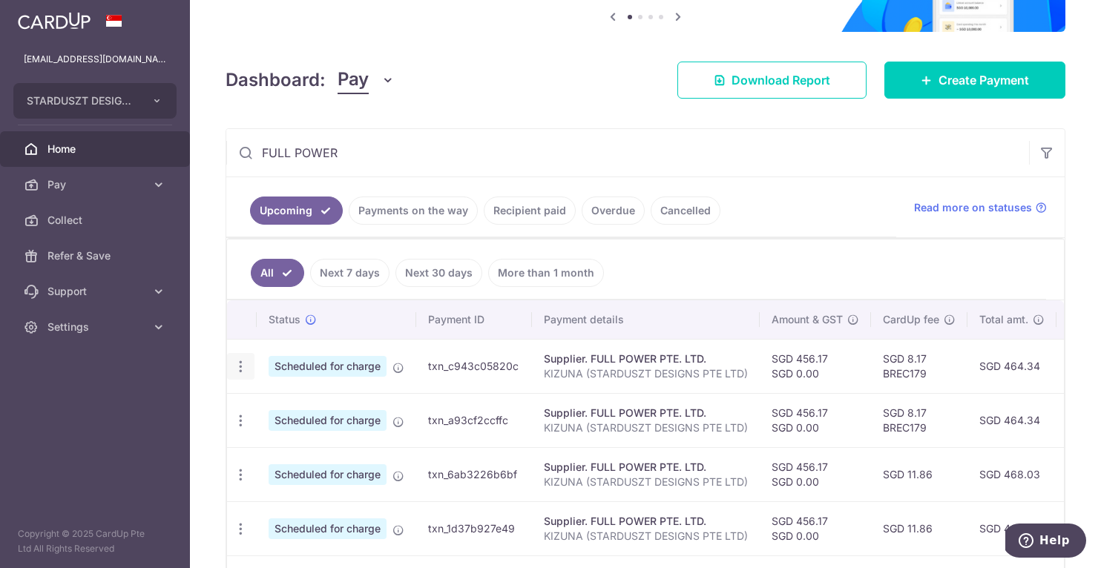
click at [237, 368] on icon "button" at bounding box center [241, 367] width 16 height 16
click at [300, 401] on span "Update payment" at bounding box center [319, 408] width 101 height 18
radio input "true"
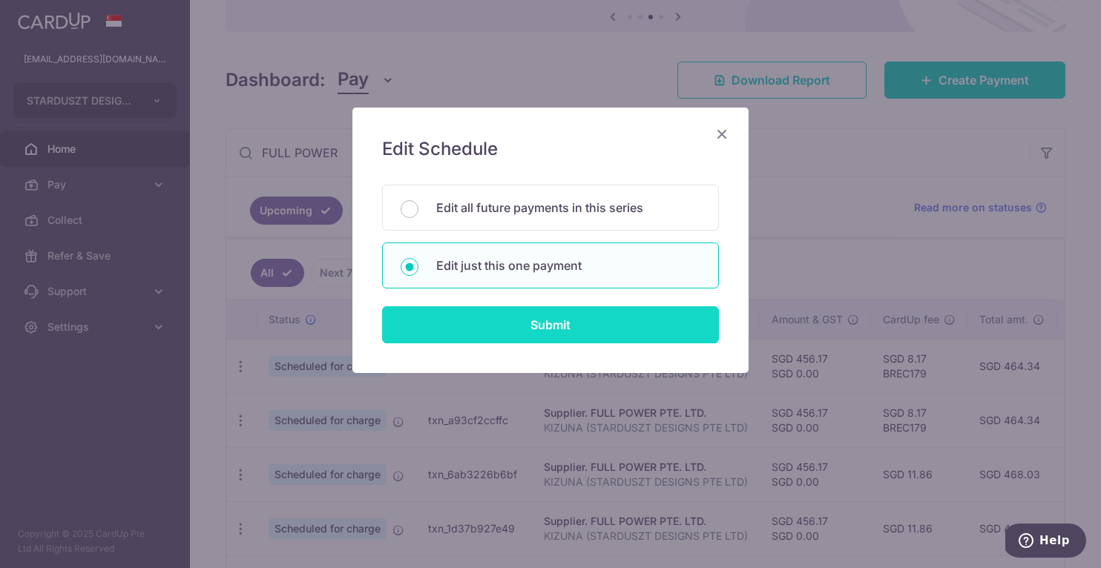
click at [573, 315] on input "Submit" at bounding box center [550, 325] width 337 height 37
radio input "true"
type input "456.17"
type input "0.00"
type input "15/12/2025"
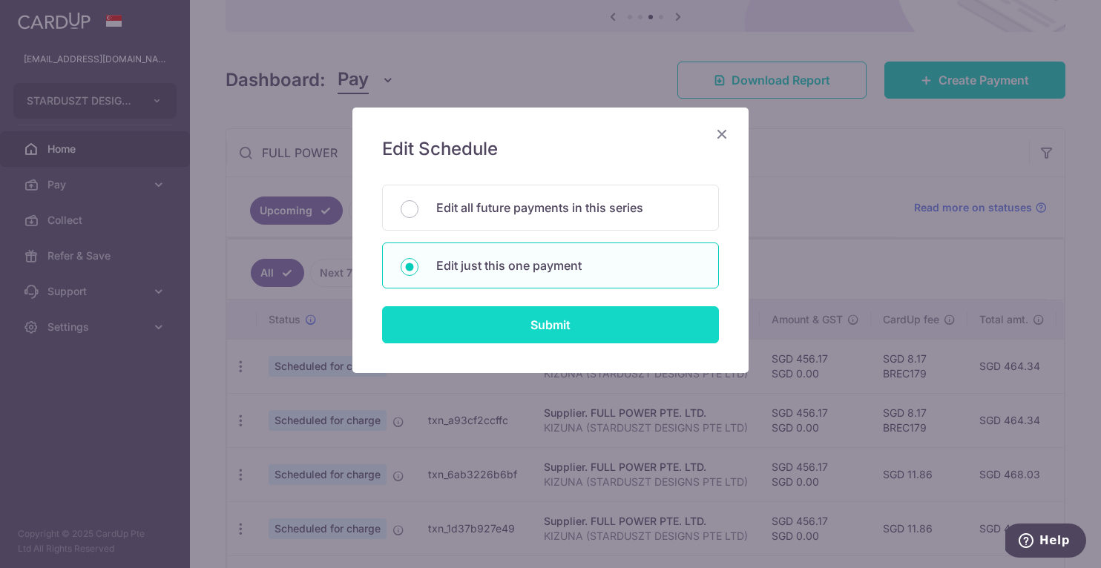
type input "KIZUNA (STARDUSZT DESIGNS PTE LTD)"
type input "ZENRYOKU"
type input "BREC179"
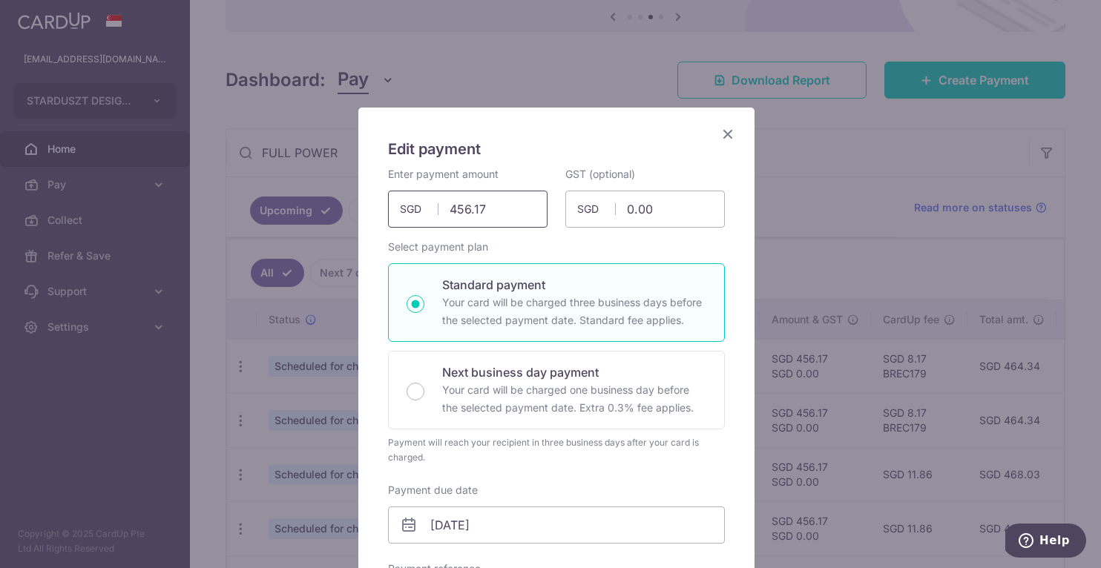
click at [502, 213] on input "456.17" at bounding box center [468, 209] width 160 height 37
paste input "940.89"
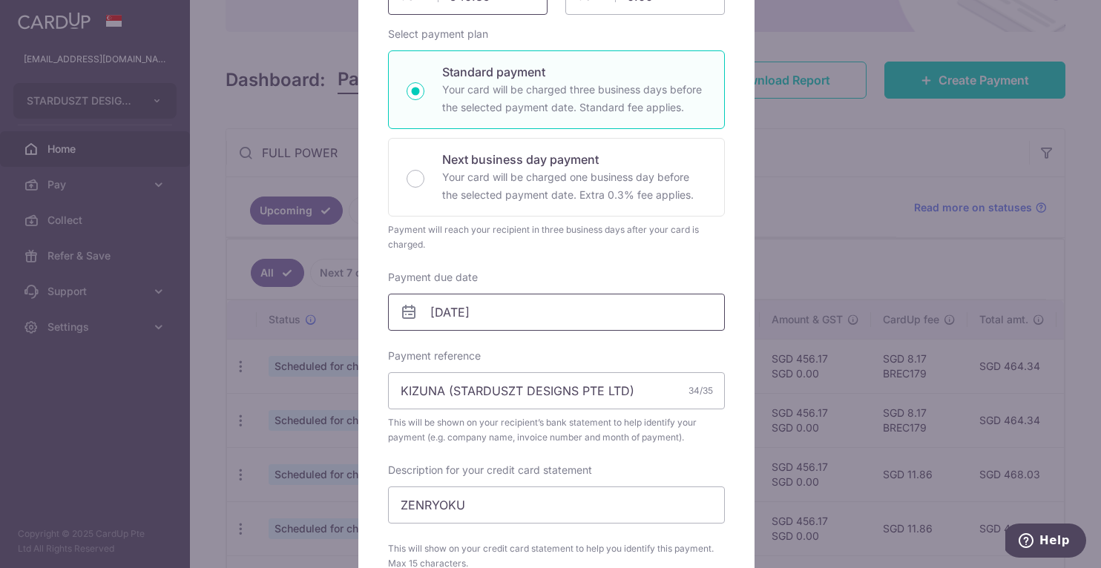
type input "940.89"
click at [523, 315] on input "15/12/2025" at bounding box center [556, 312] width 337 height 37
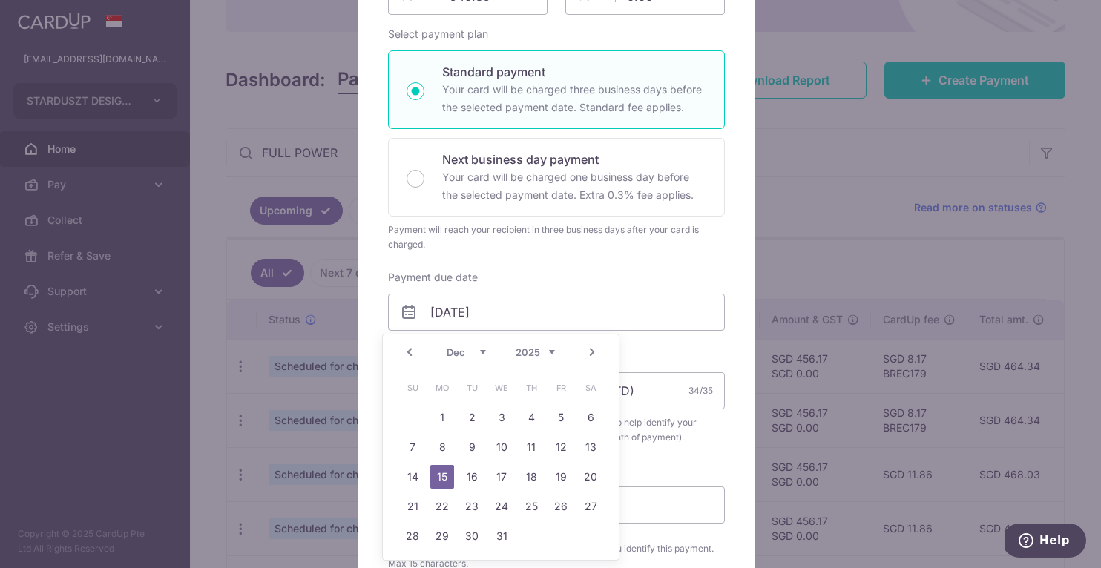
click at [409, 354] on link "Prev" at bounding box center [410, 353] width 18 height 18
click at [510, 475] on link "15" at bounding box center [502, 477] width 24 height 24
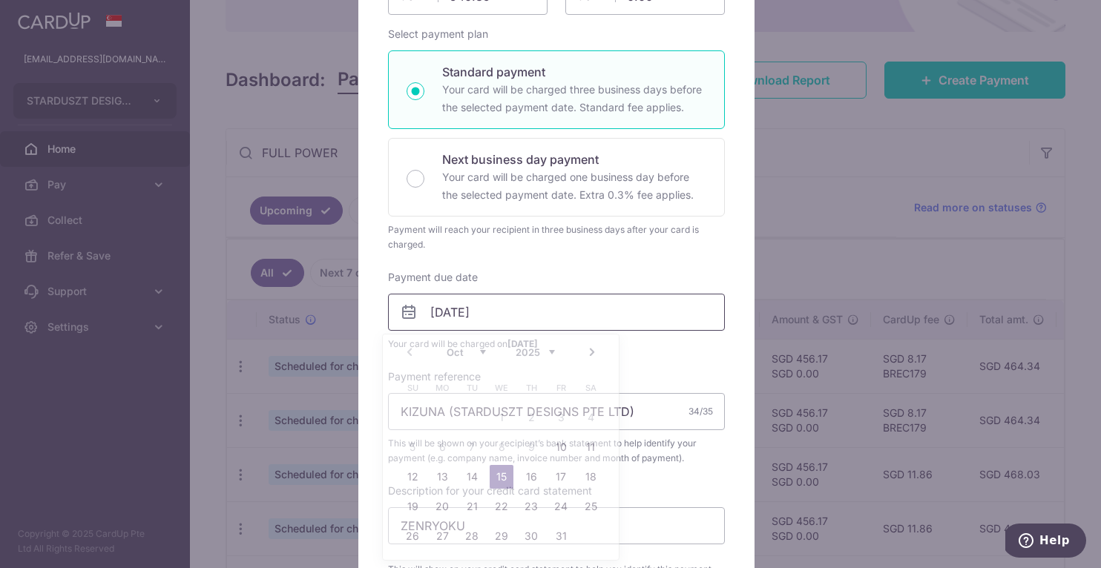
click at [538, 319] on input "15/10/2025" at bounding box center [556, 312] width 337 height 37
click at [531, 477] on link "16" at bounding box center [532, 477] width 24 height 24
type input "16/10/2025"
click at [492, 310] on input "16/10/2025" at bounding box center [556, 312] width 337 height 37
click at [658, 383] on div "Payment reference KIZUNA (STARDUSZT DESIGNS PTE LTD) 34/35 This will be shown o…" at bounding box center [556, 418] width 337 height 96
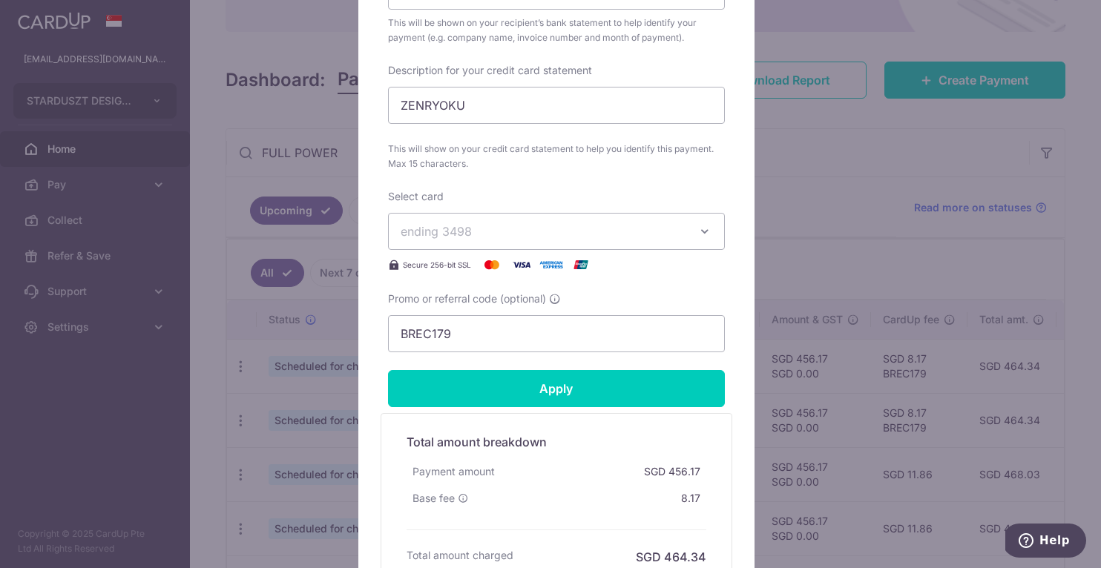
scroll to position [781, 0]
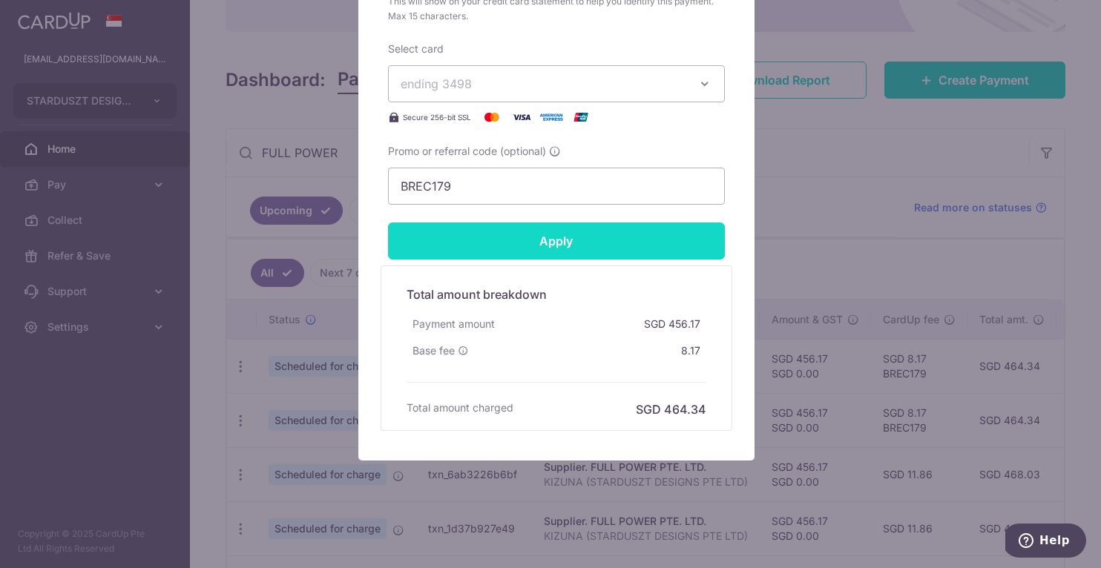
click at [615, 252] on input "Apply" at bounding box center [556, 241] width 337 height 37
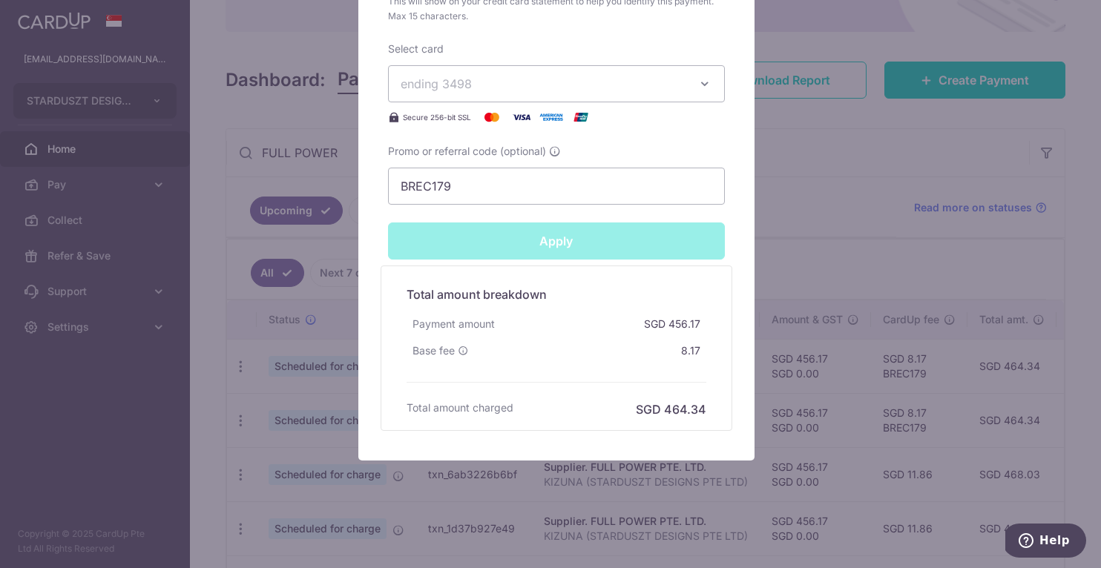
type input "Successfully Applied"
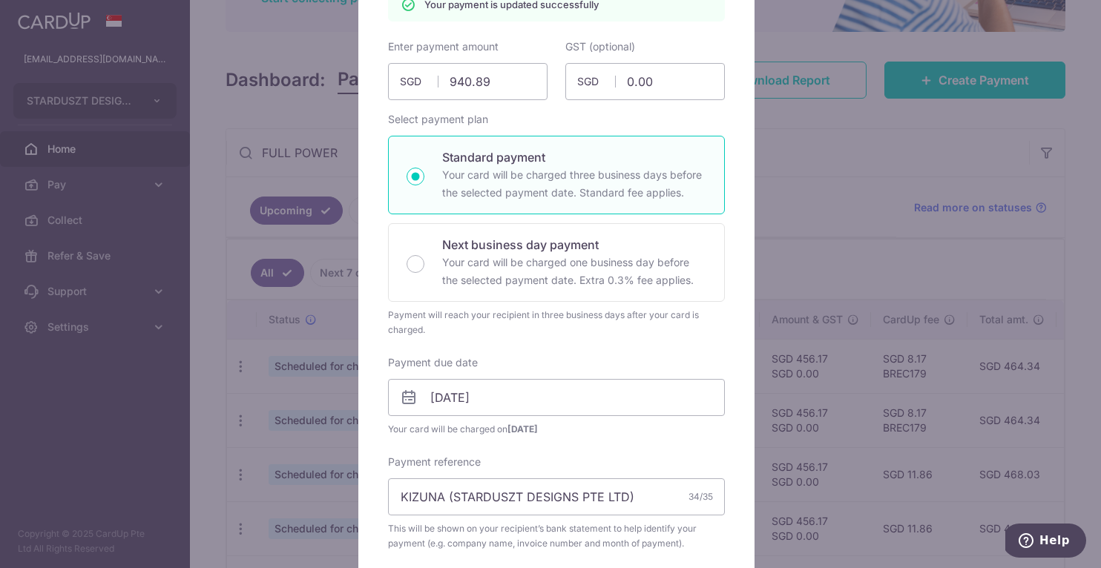
scroll to position [0, 0]
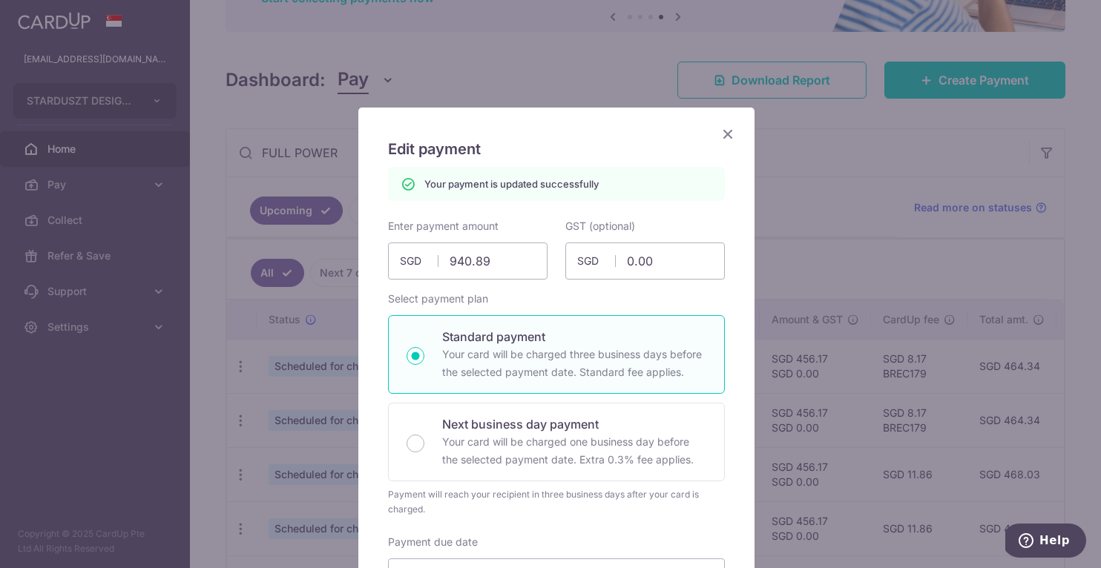
click at [724, 134] on icon "Close" at bounding box center [728, 134] width 18 height 19
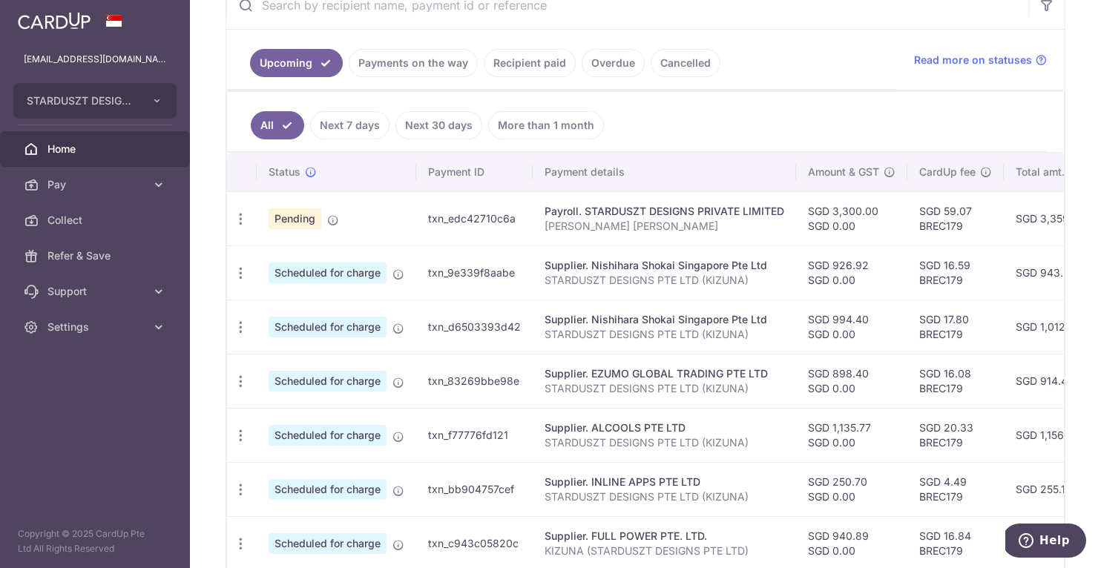
scroll to position [520, 0]
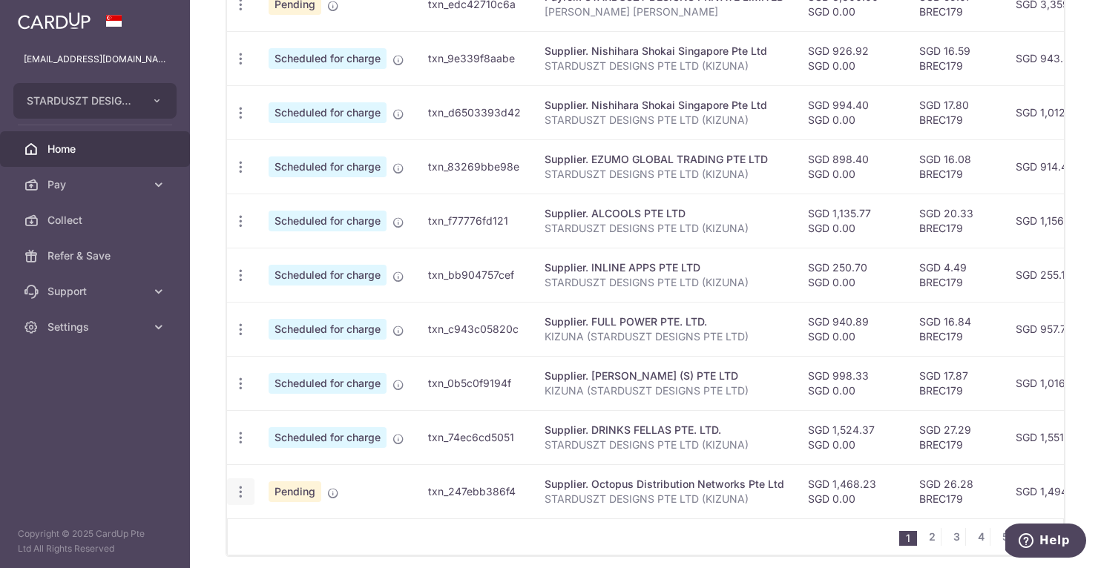
click at [239, 489] on icon "button" at bounding box center [241, 493] width 16 height 16
click at [642, 387] on p "KIZUNA (STARDUSZT DESIGNS PTE LTD)" at bounding box center [665, 391] width 240 height 15
click at [240, 489] on icon "button" at bounding box center [241, 493] width 16 height 16
click at [289, 532] on span "Update payment" at bounding box center [319, 533] width 101 height 18
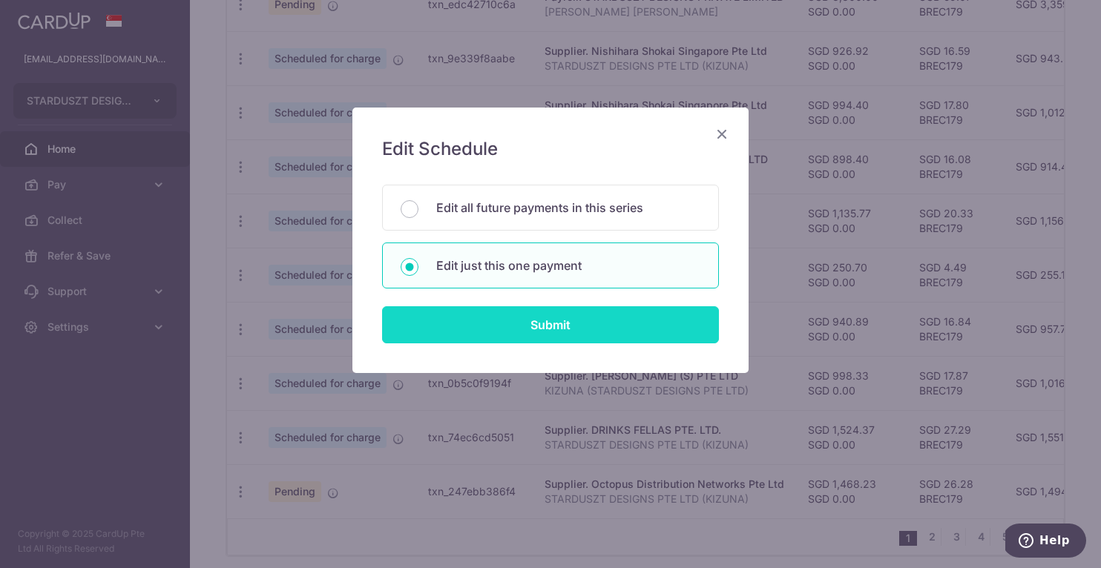
click at [639, 329] on input "Submit" at bounding box center [550, 325] width 337 height 37
radio input "true"
type input "1,468.23"
type input "0.00"
type input "24/10/2025"
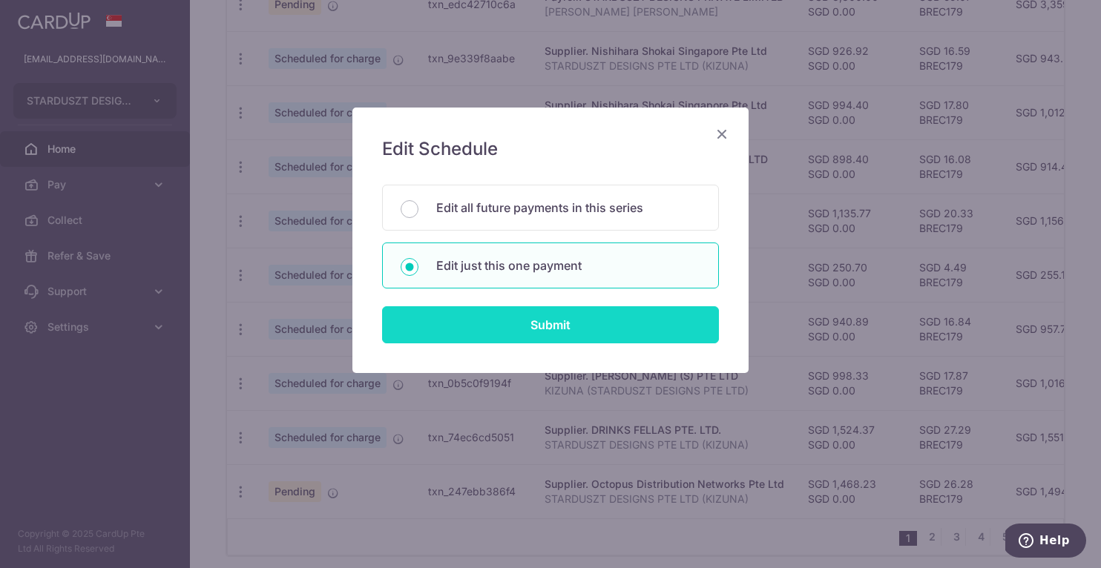
type input "STARDUSZT DESIGNS PTE LTD (KIZUNA)"
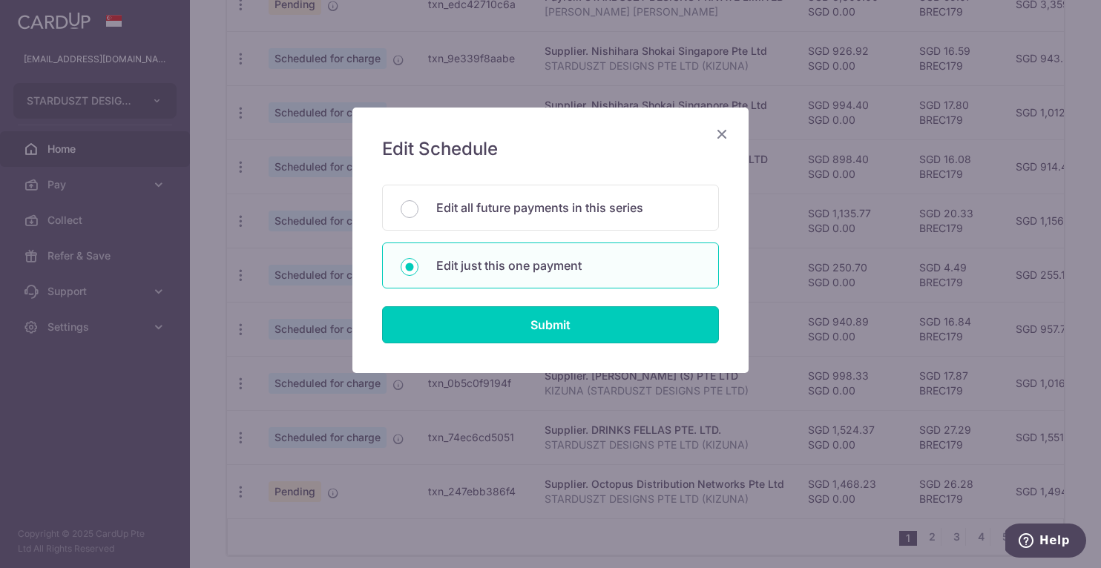
type input "BREC179"
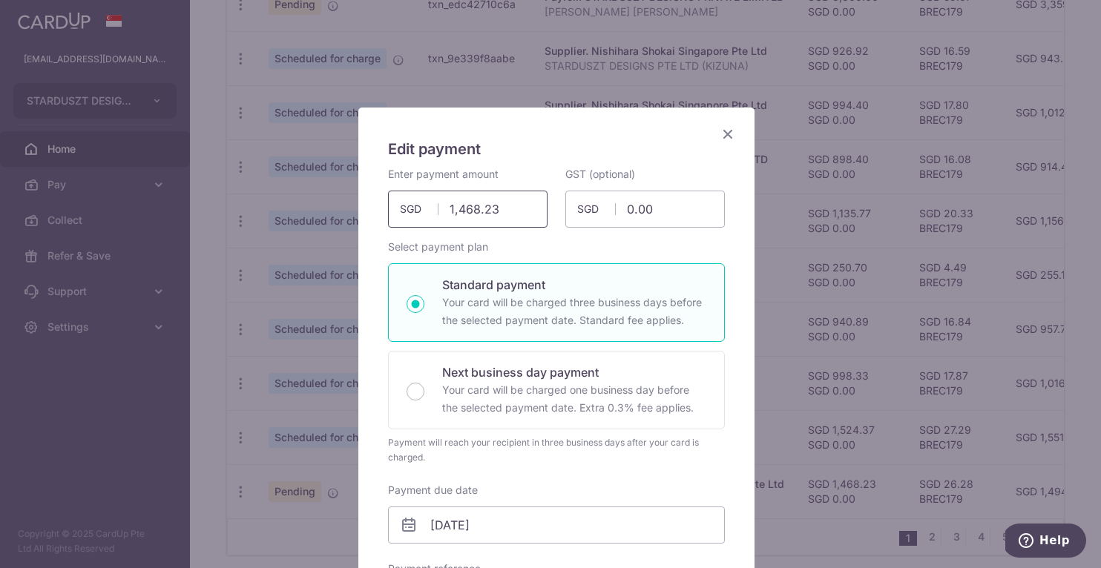
click at [502, 209] on input "1,468.23" at bounding box center [468, 209] width 160 height 37
paste input "364.06"
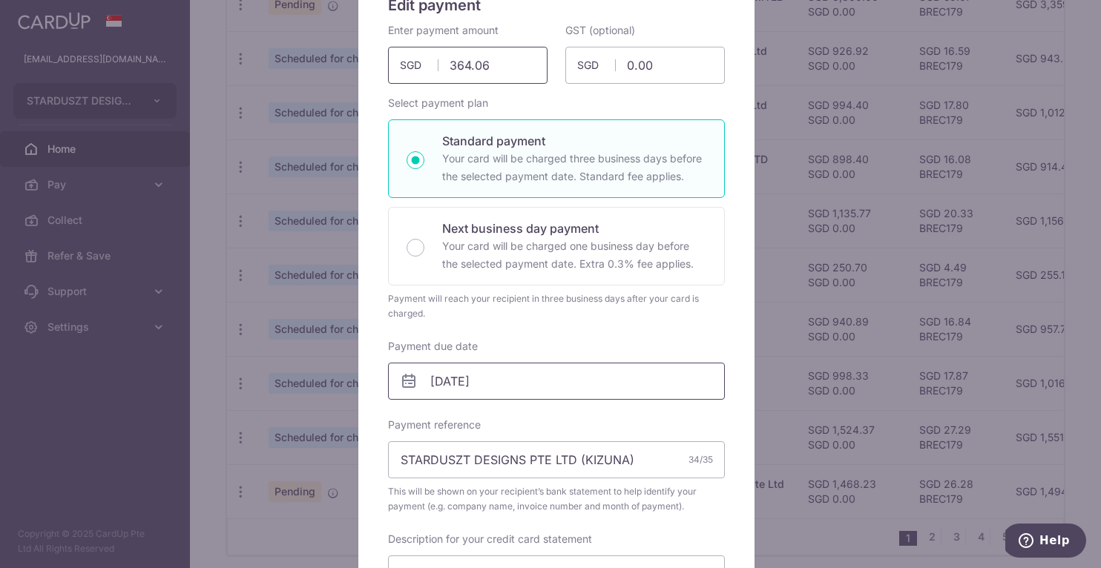
type input "364.06"
click at [510, 383] on input "24/10/2025" at bounding box center [556, 381] width 337 height 37
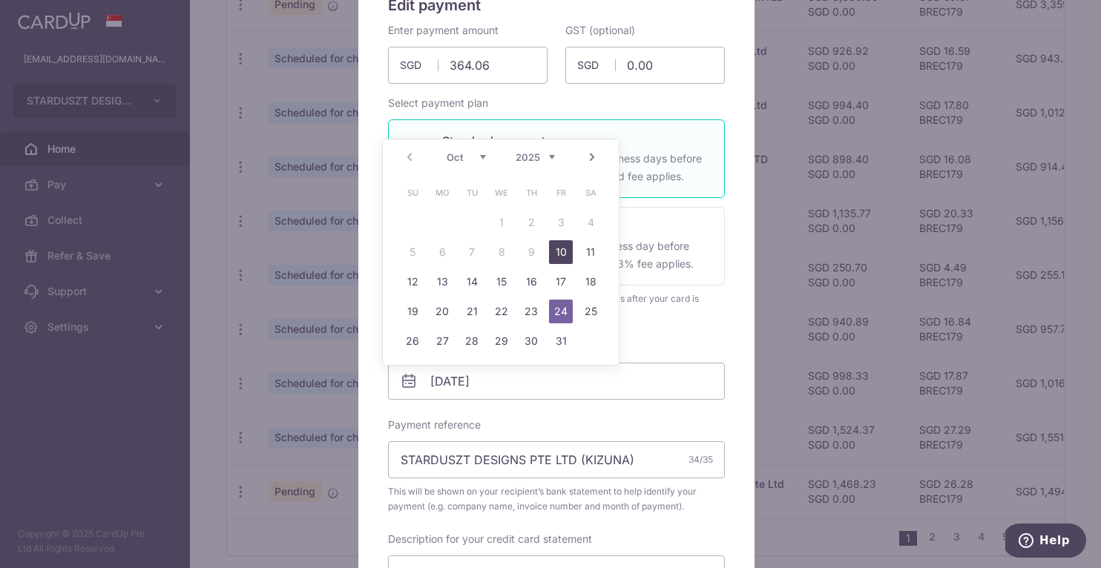
click at [566, 251] on link "10" at bounding box center [561, 252] width 24 height 24
type input "10/10/2025"
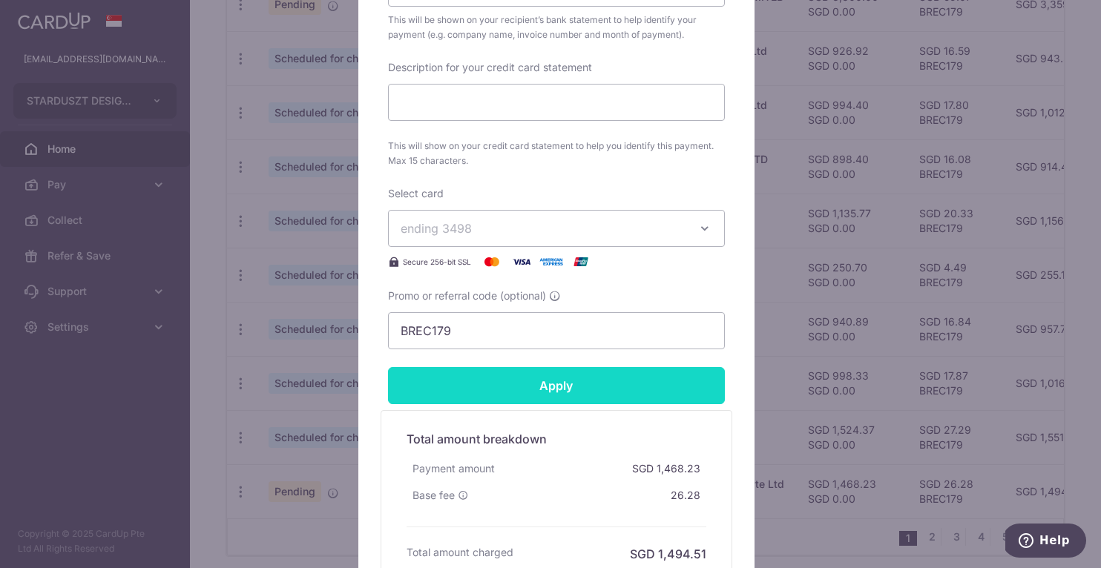
scroll to position [645, 0]
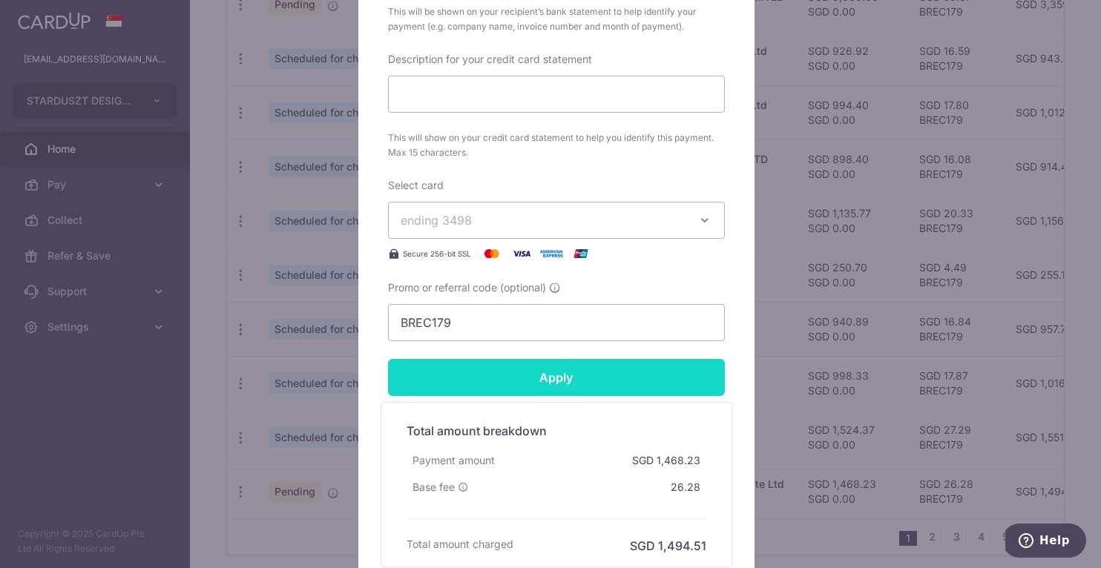
click at [582, 370] on input "Apply" at bounding box center [556, 377] width 337 height 37
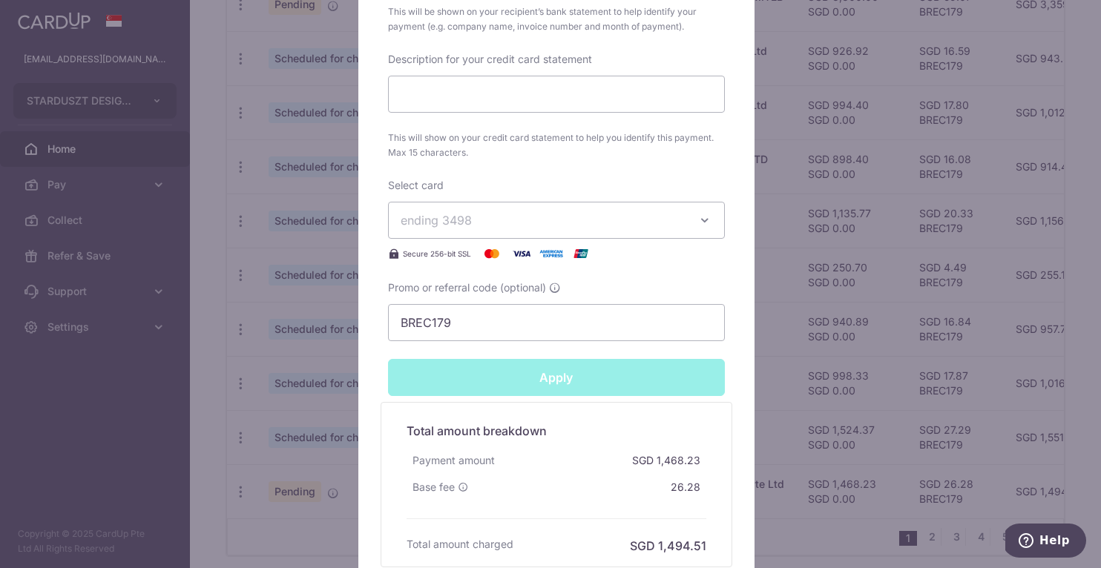
type input "Successfully Applied"
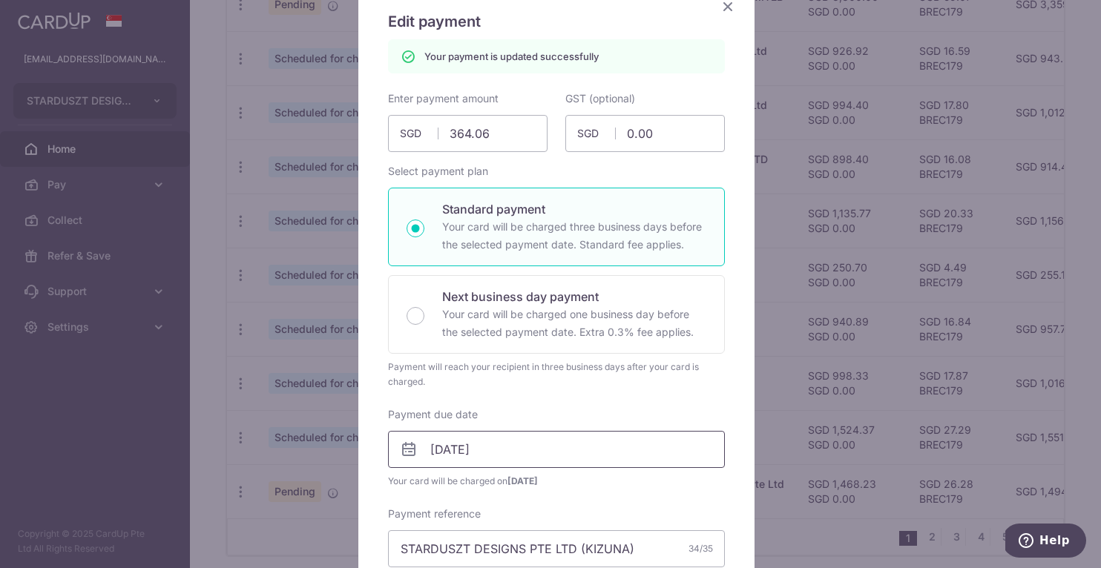
scroll to position [0, 0]
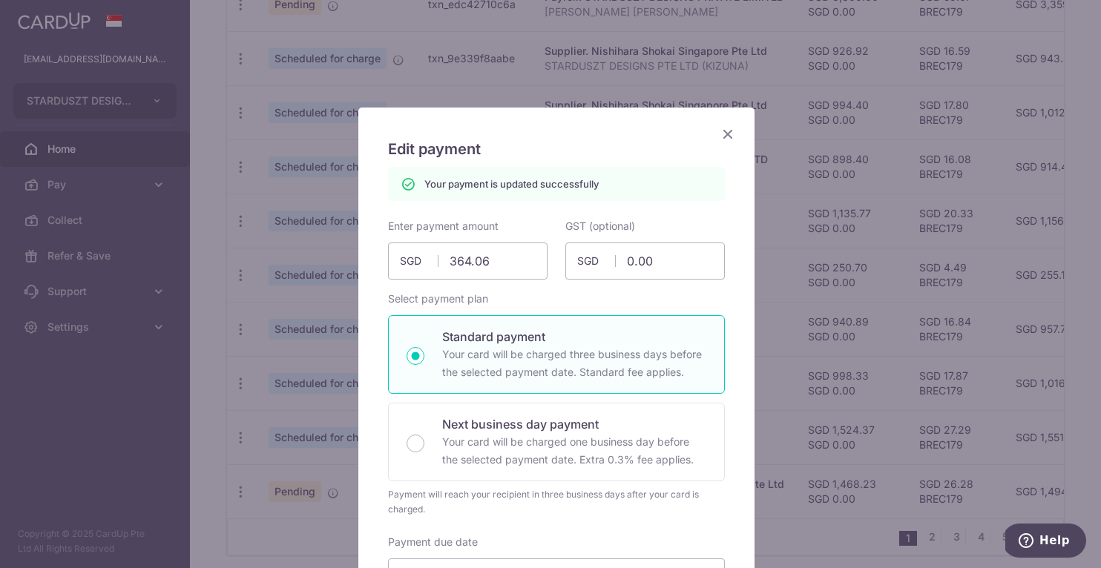
click at [726, 132] on icon "Close" at bounding box center [728, 134] width 18 height 19
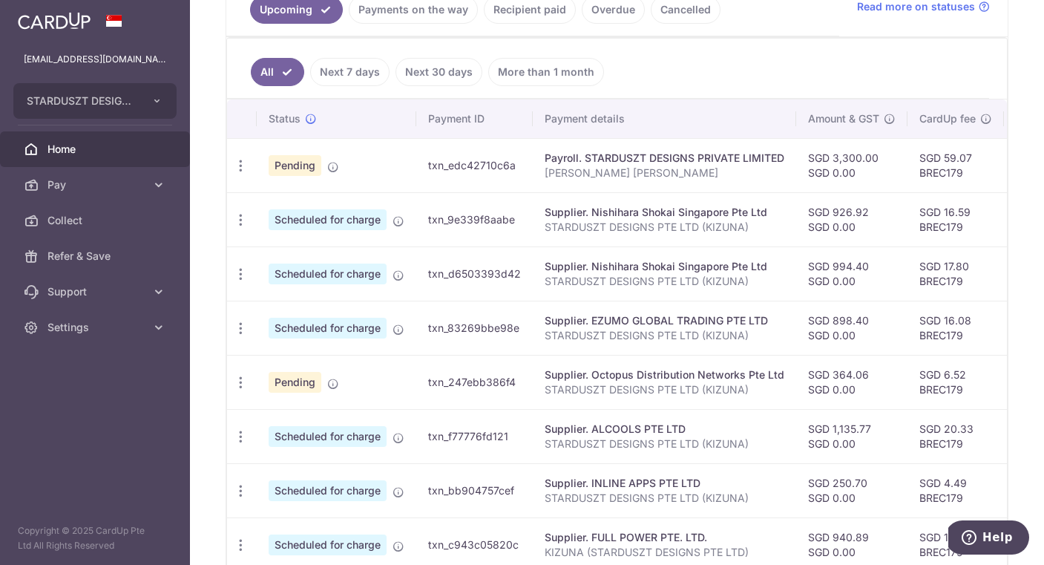
scroll to position [364, 0]
